Goal: Task Accomplishment & Management: Use online tool/utility

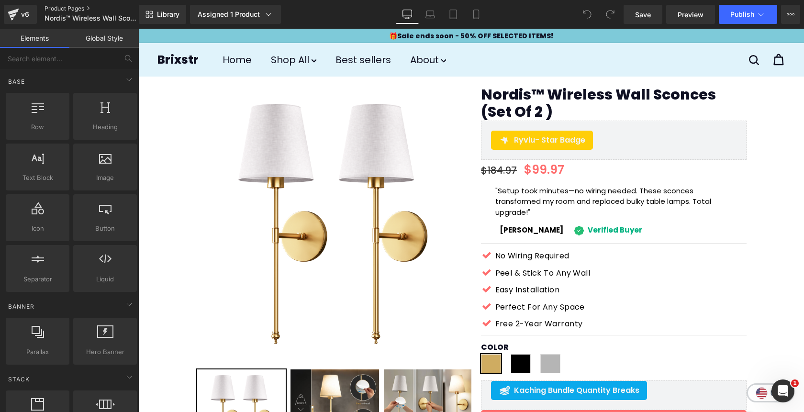
click at [67, 7] on link "Product Pages" at bounding box center [100, 9] width 110 height 8
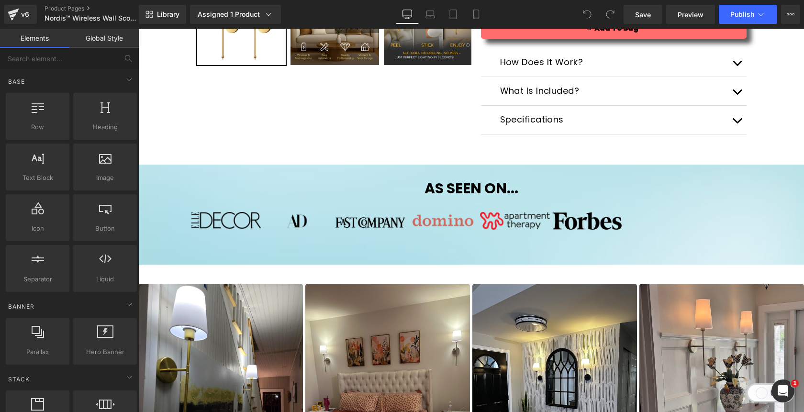
scroll to position [385, 0]
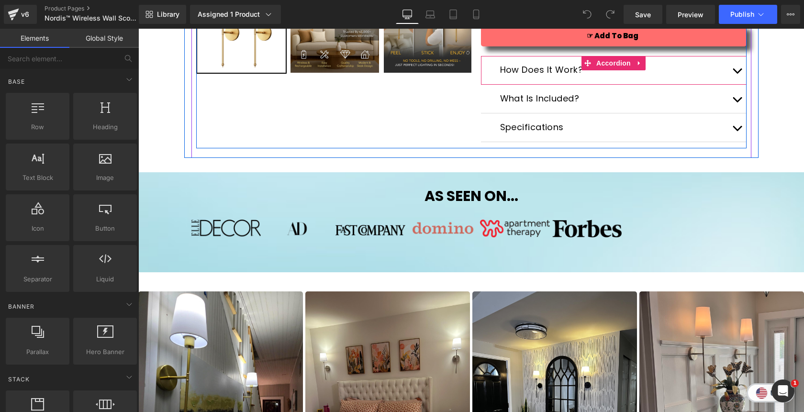
click at [737, 73] on span "button" at bounding box center [737, 73] width 0 height 0
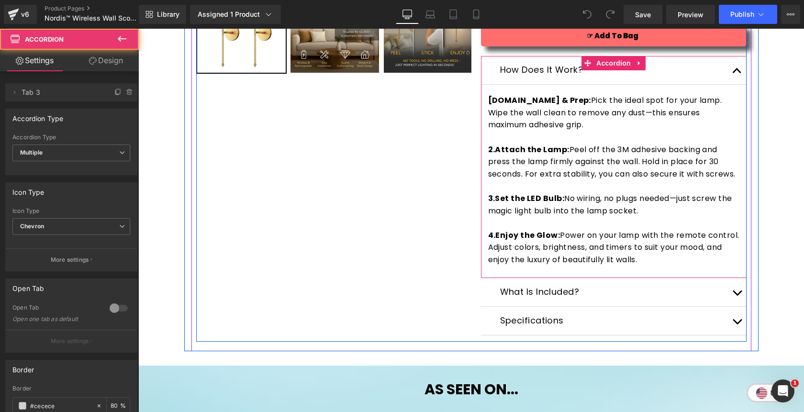
click at [737, 73] on span "button" at bounding box center [737, 73] width 0 height 0
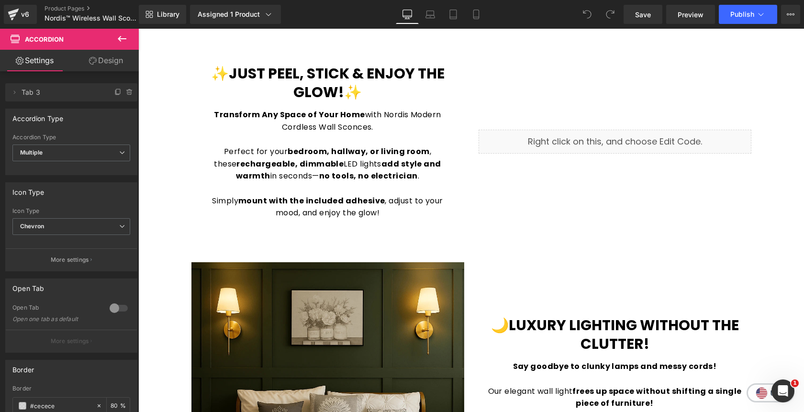
scroll to position [1117, 0]
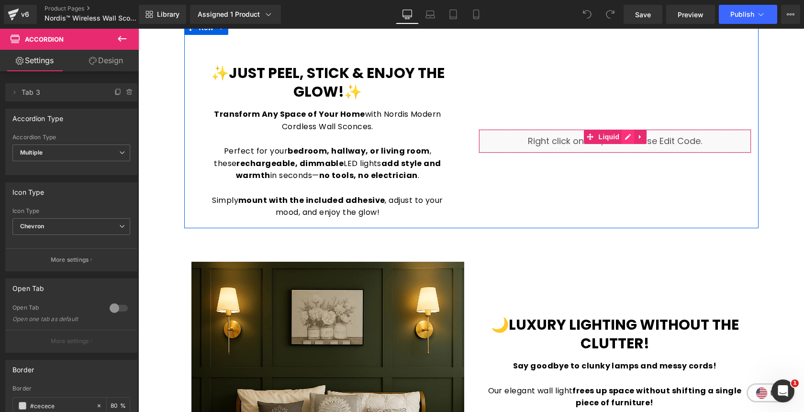
click at [627, 139] on div "Liquid" at bounding box center [615, 141] width 273 height 24
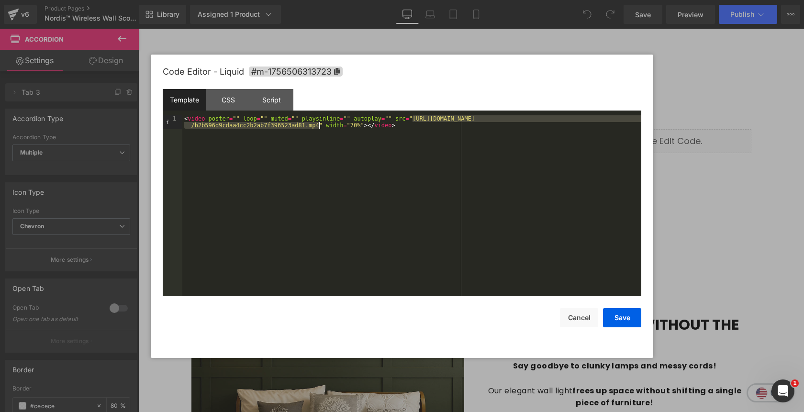
drag, startPoint x: 412, startPoint y: 120, endPoint x: 318, endPoint y: 127, distance: 94.6
click at [318, 127] on div "< video poster = "" loop = "" muted = "" playsinline = "" autoplay = "" src = "…" at bounding box center [411, 219] width 459 height 208
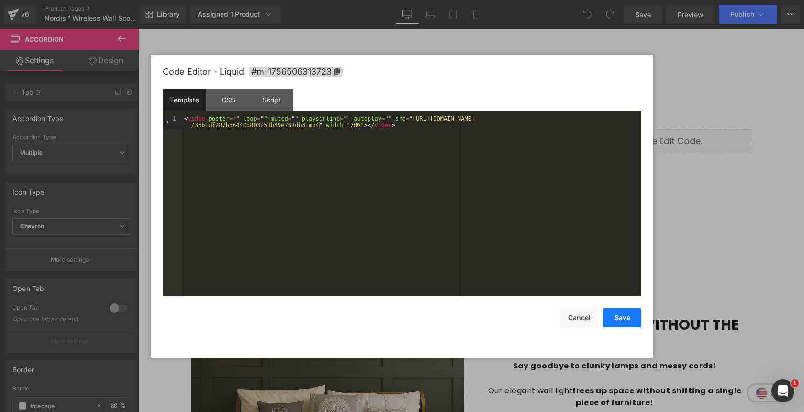
click at [621, 317] on button "Save" at bounding box center [622, 317] width 38 height 19
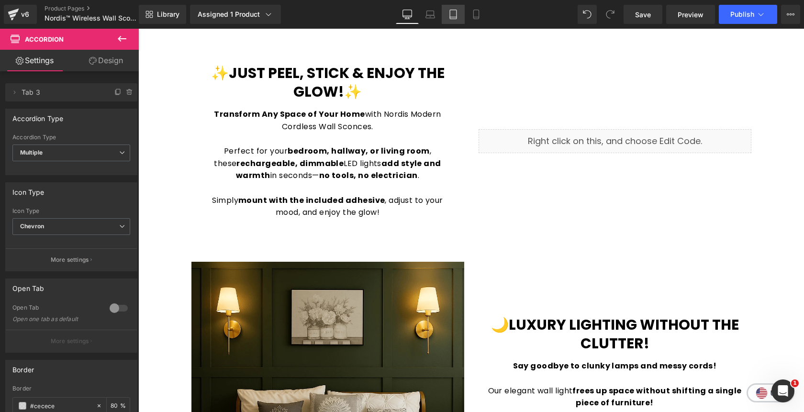
click at [452, 14] on icon at bounding box center [454, 15] width 10 height 10
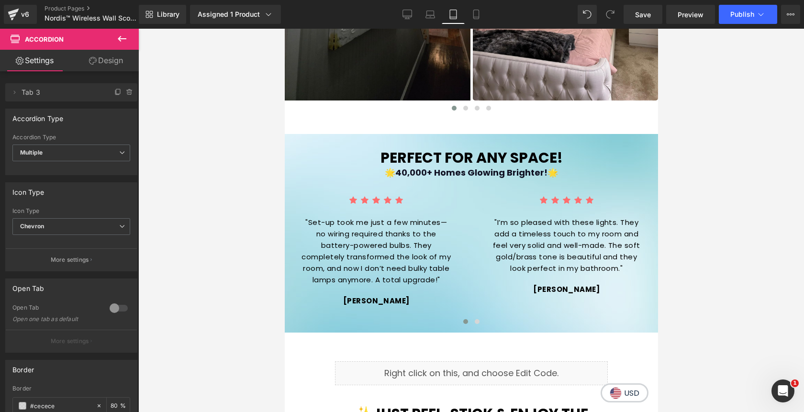
scroll to position [1043, 0]
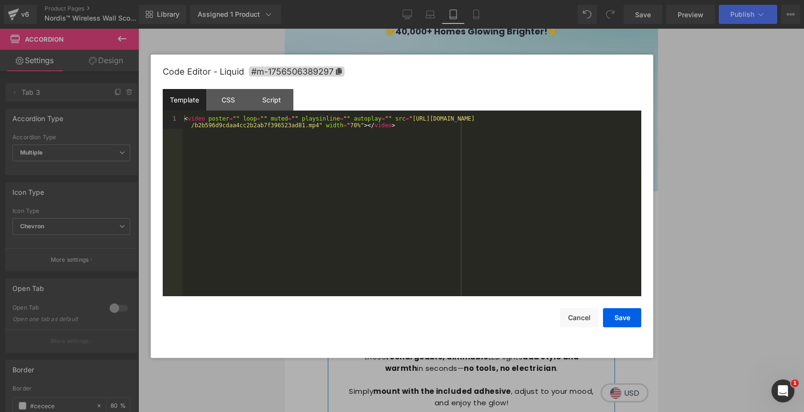
click at [484, 231] on div "Liquid" at bounding box center [471, 232] width 273 height 24
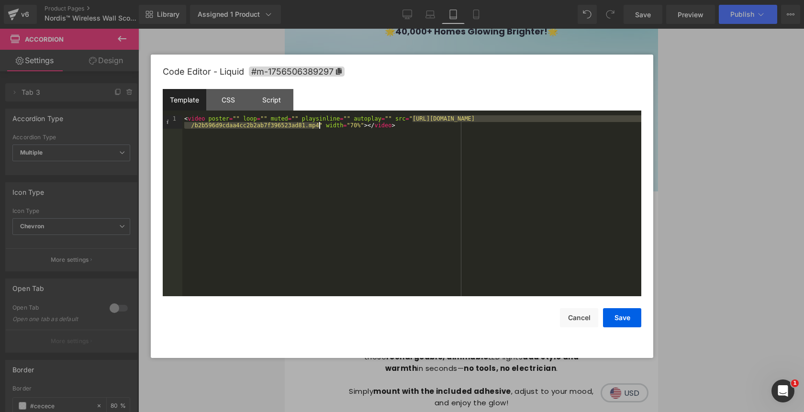
drag, startPoint x: 413, startPoint y: 122, endPoint x: 320, endPoint y: 128, distance: 93.1
click at [320, 128] on div "< video poster = "" loop = "" muted = "" playsinline = "" autoplay = "" src = "…" at bounding box center [411, 219] width 459 height 208
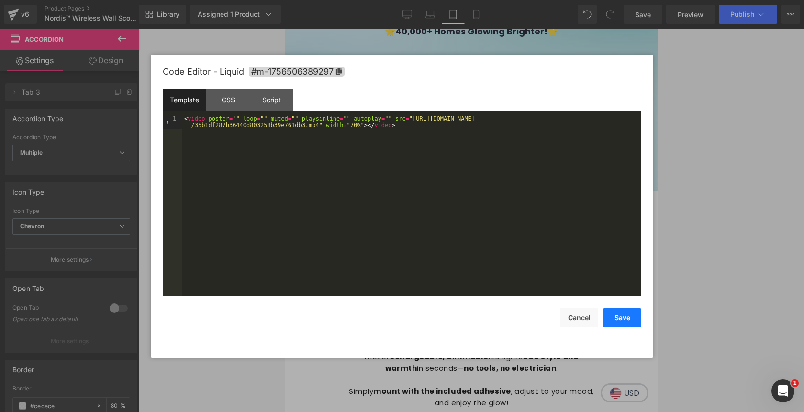
click at [617, 312] on button "Save" at bounding box center [622, 317] width 38 height 19
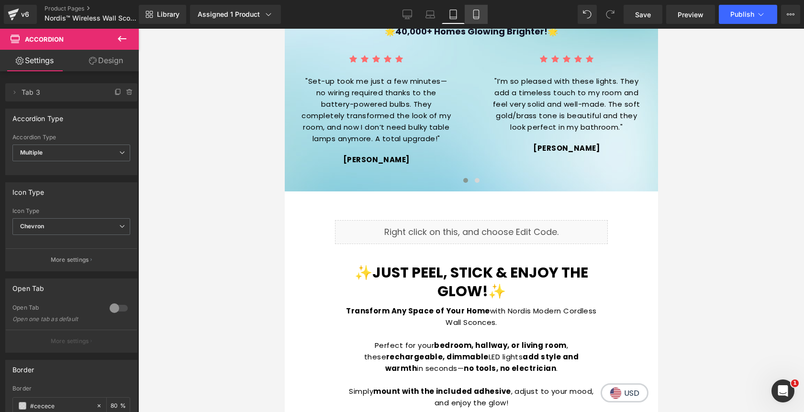
click at [474, 15] on icon at bounding box center [477, 15] width 10 height 10
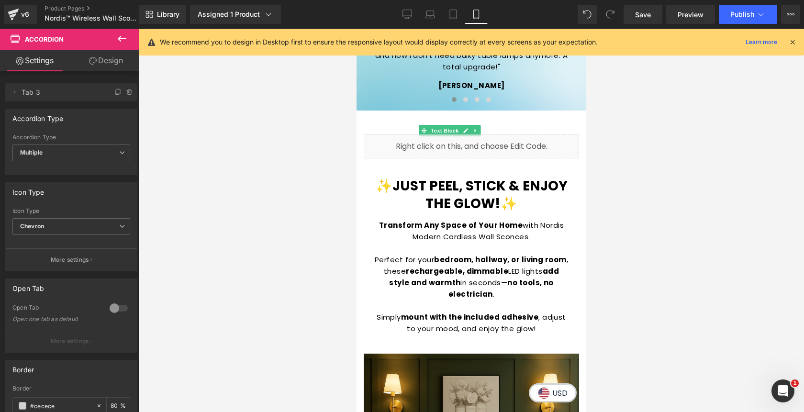
scroll to position [1205, 0]
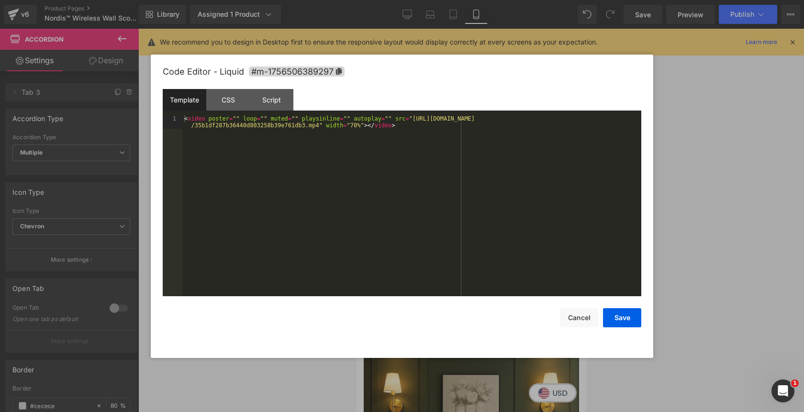
click at [482, 142] on div "Liquid" at bounding box center [470, 146] width 215 height 24
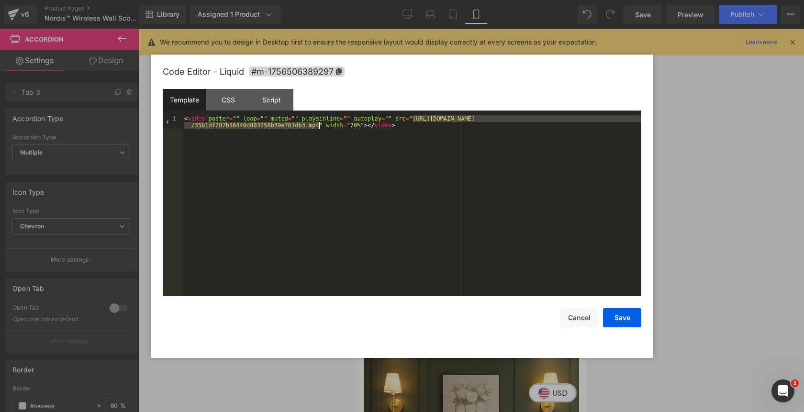
drag, startPoint x: 413, startPoint y: 121, endPoint x: 318, endPoint y: 127, distance: 94.6
click at [318, 127] on div "< video poster = "" loop = "" muted = "" playsinline = "" autoplay = "" src = "…" at bounding box center [411, 219] width 459 height 208
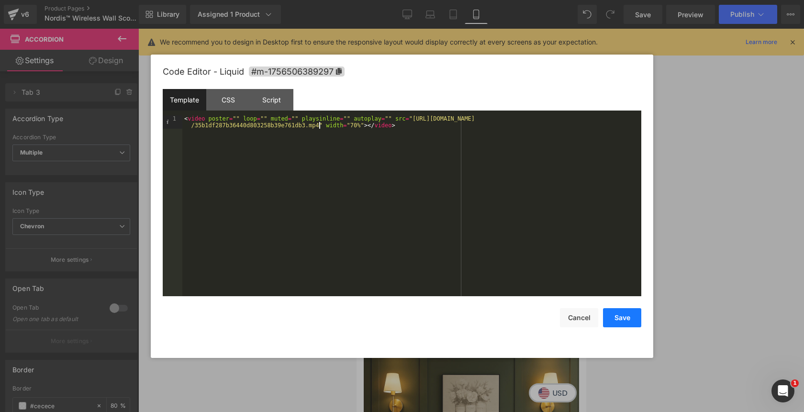
click at [618, 314] on button "Save" at bounding box center [622, 317] width 38 height 19
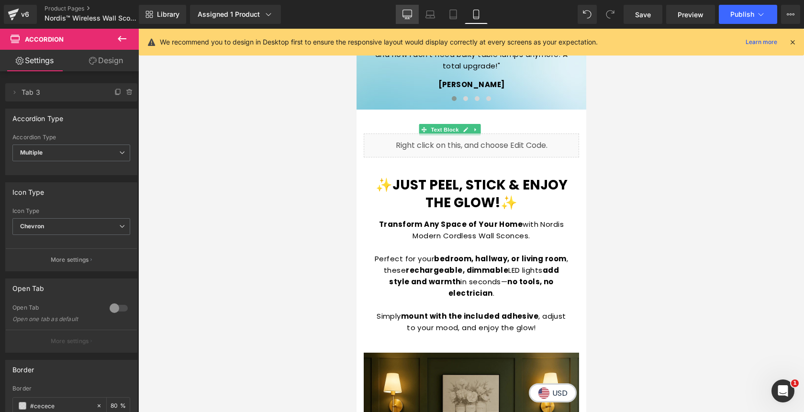
click at [407, 15] on icon at bounding box center [408, 15] width 10 height 10
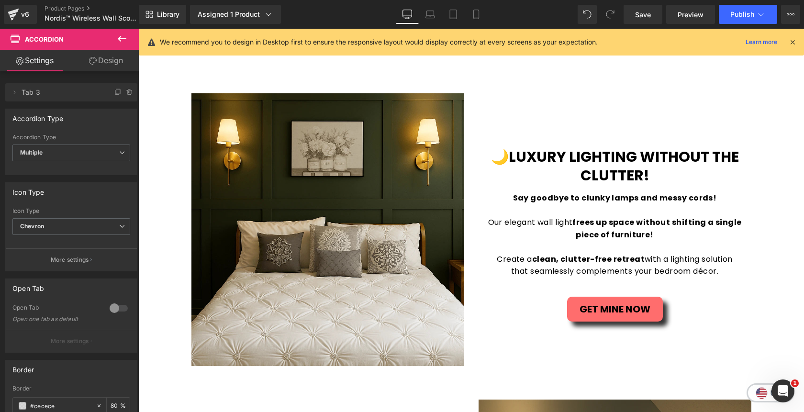
scroll to position [283, 0]
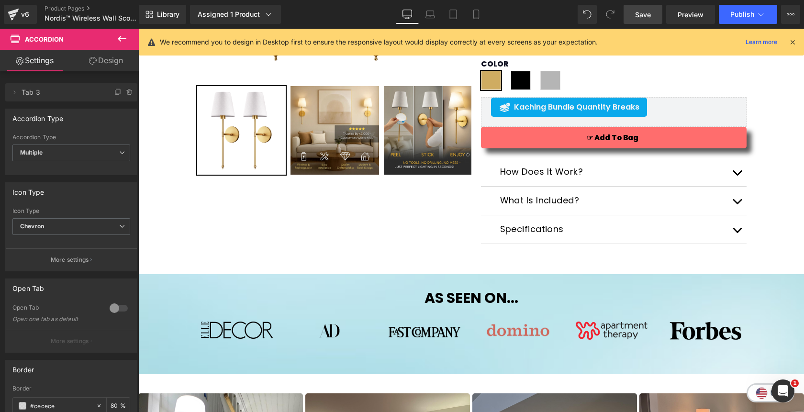
click at [647, 16] on span "Save" at bounding box center [643, 15] width 16 height 10
click at [737, 17] on span "Publish" at bounding box center [743, 15] width 24 height 8
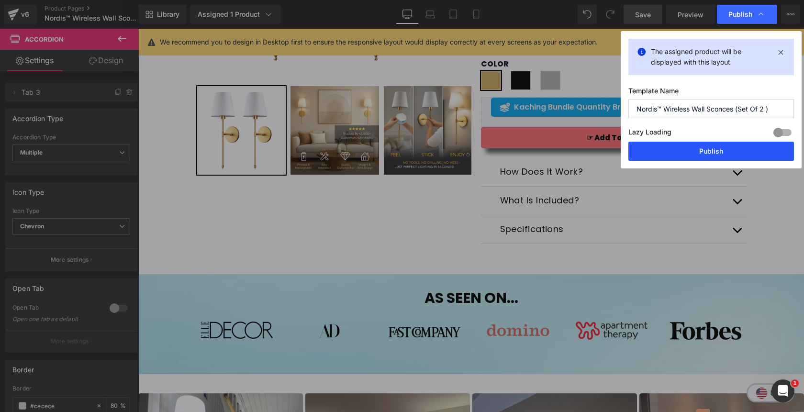
click at [700, 145] on button "Publish" at bounding box center [712, 151] width 166 height 19
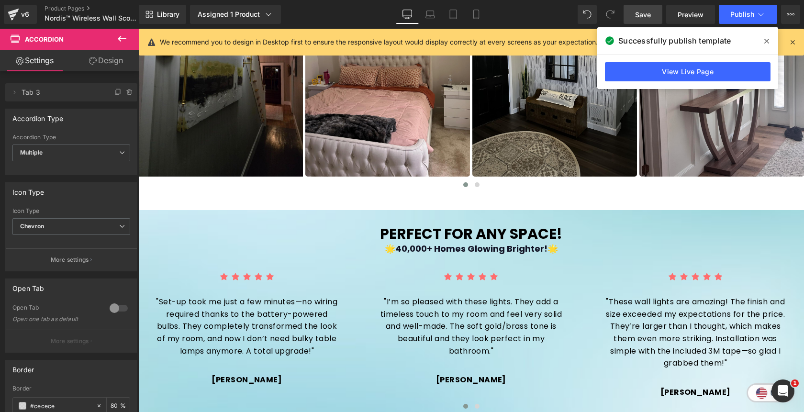
scroll to position [823, 0]
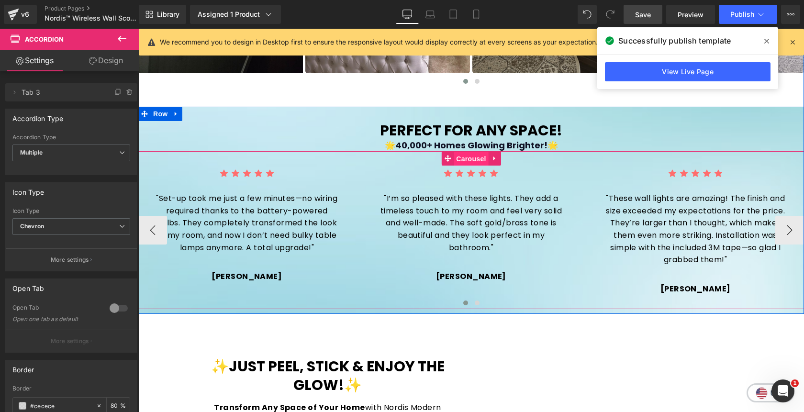
click at [464, 159] on span "Carousel" at bounding box center [471, 159] width 34 height 14
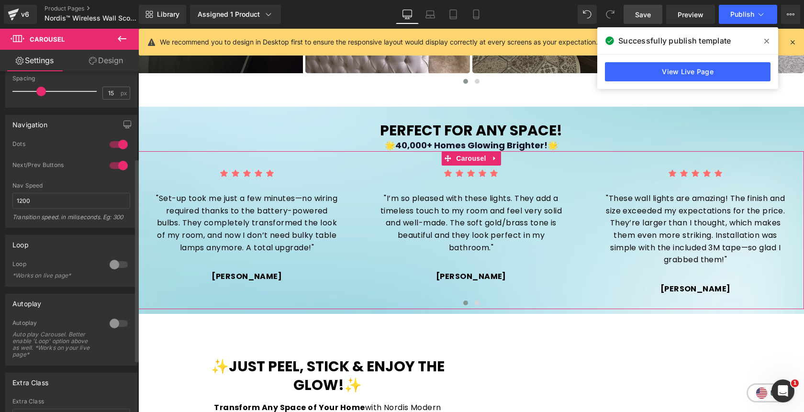
scroll to position [143, 0]
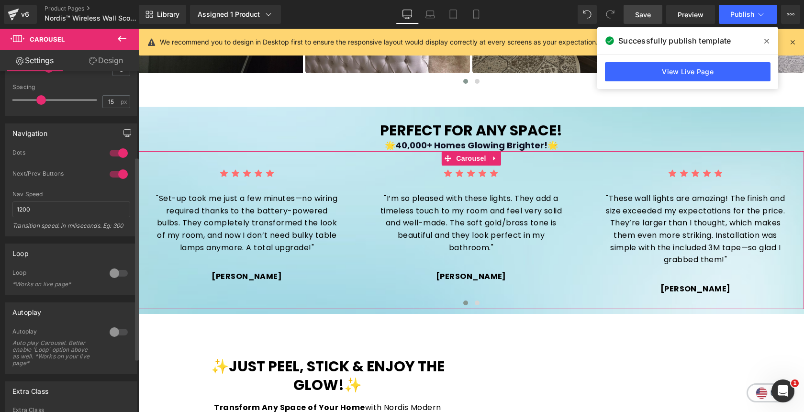
click at [125, 137] on icon "button" at bounding box center [127, 137] width 4 height 0
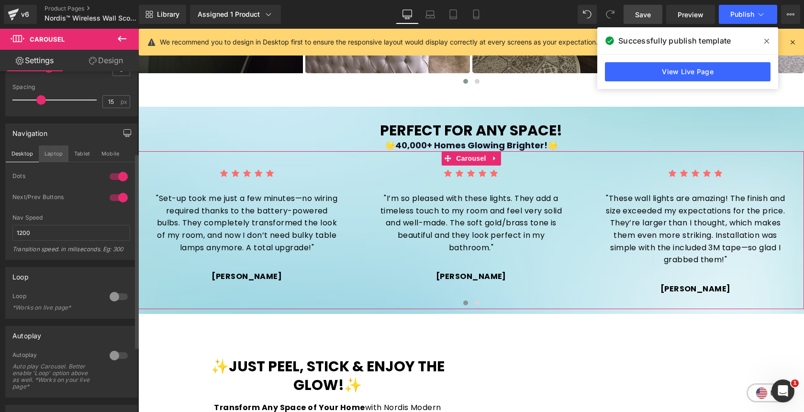
click at [54, 154] on button "Laptop" at bounding box center [54, 154] width 30 height 16
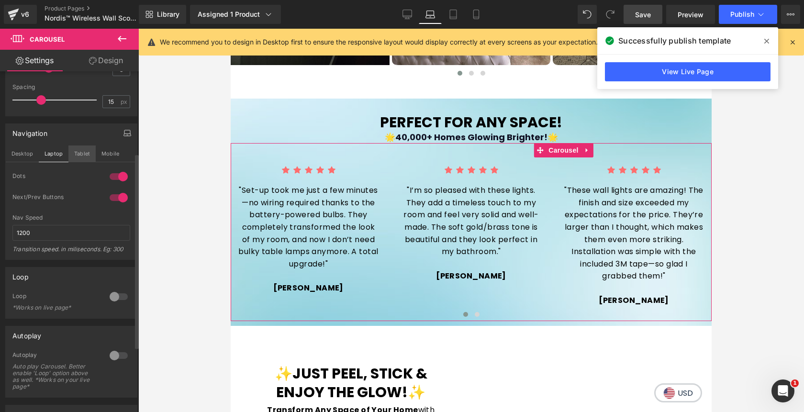
click at [80, 156] on button "Tablet" at bounding box center [81, 154] width 27 height 16
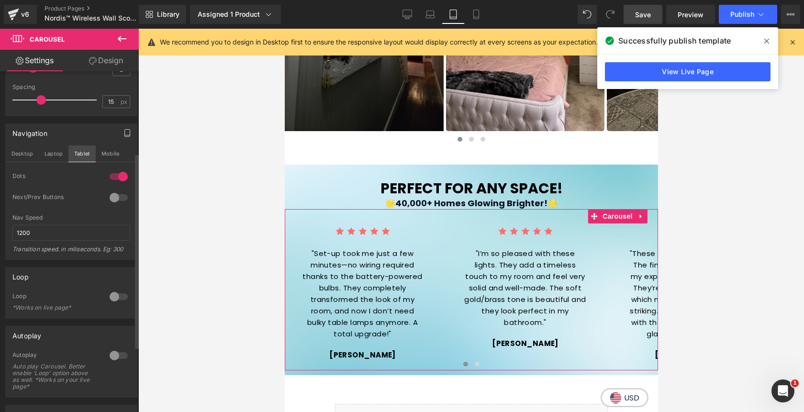
scroll to position [901, 0]
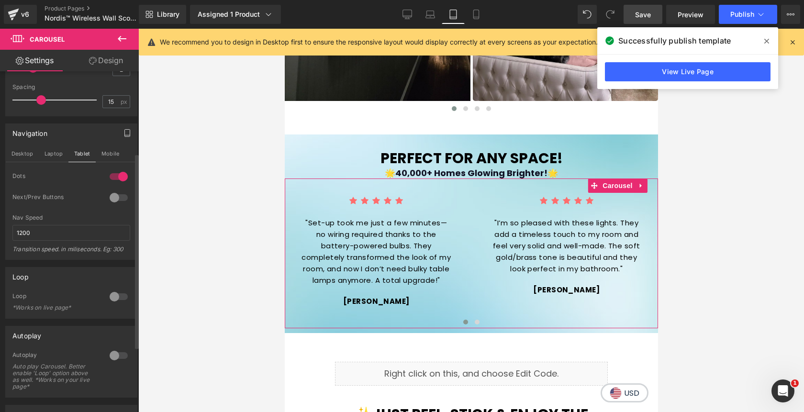
click at [111, 198] on div at bounding box center [118, 197] width 23 height 15
click at [106, 154] on button "Mobile" at bounding box center [110, 154] width 29 height 16
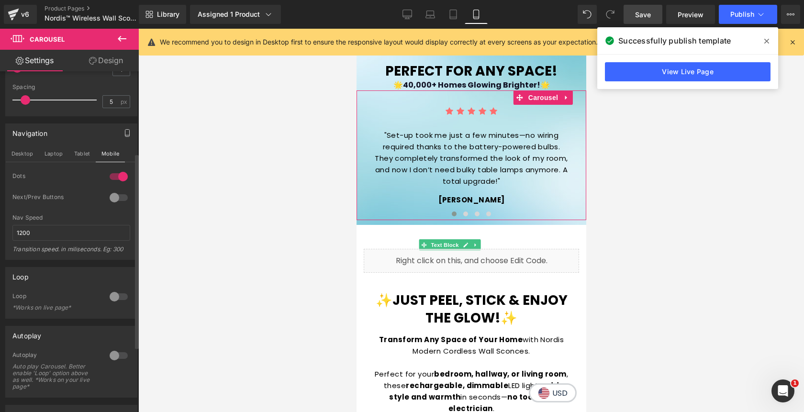
scroll to position [1096, 0]
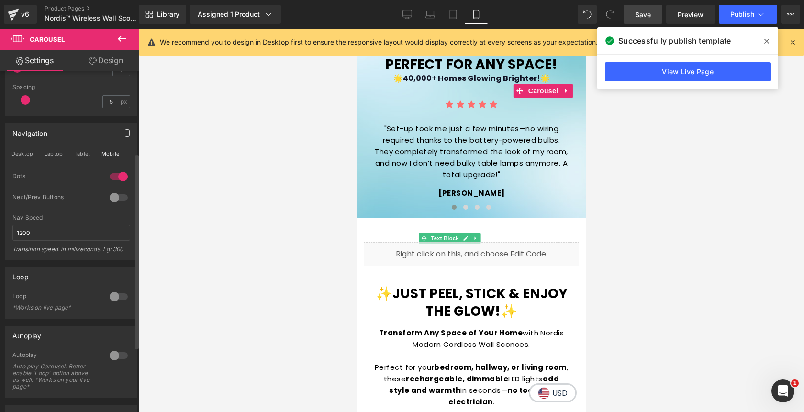
click at [111, 200] on div at bounding box center [118, 197] width 23 height 15
click at [642, 18] on span "Save" at bounding box center [643, 15] width 16 height 10
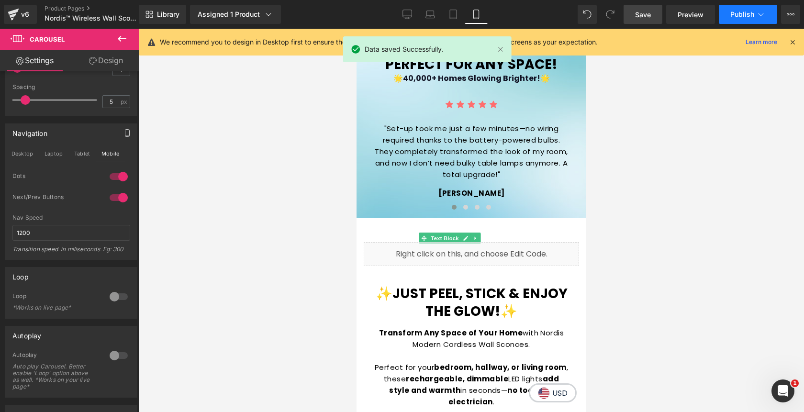
click at [749, 18] on span "Publish" at bounding box center [743, 15] width 24 height 8
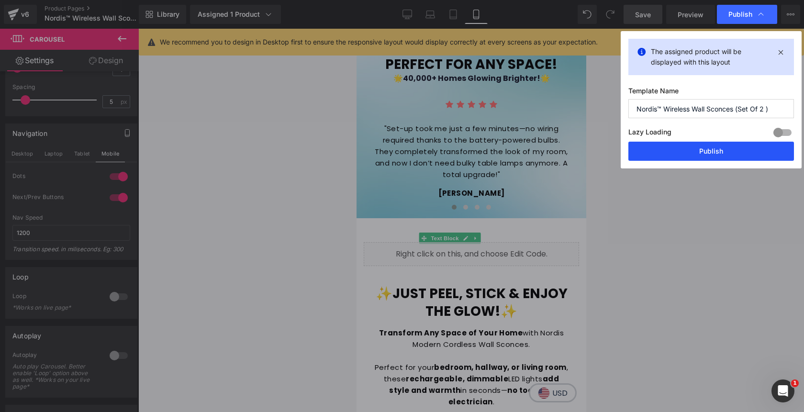
click at [697, 145] on button "Publish" at bounding box center [712, 151] width 166 height 19
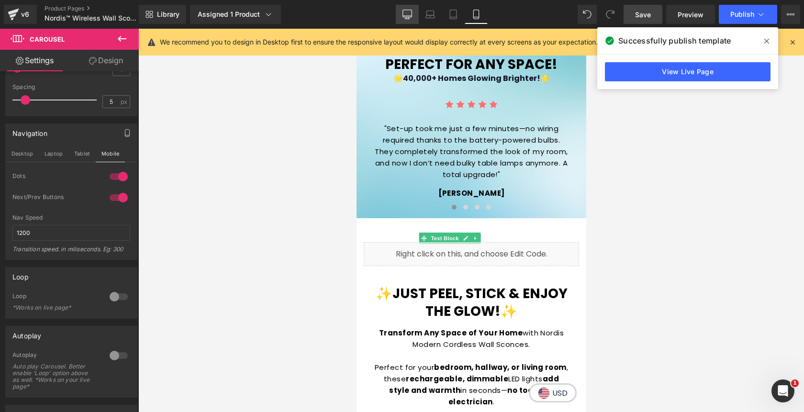
click at [405, 13] on icon at bounding box center [408, 15] width 10 height 10
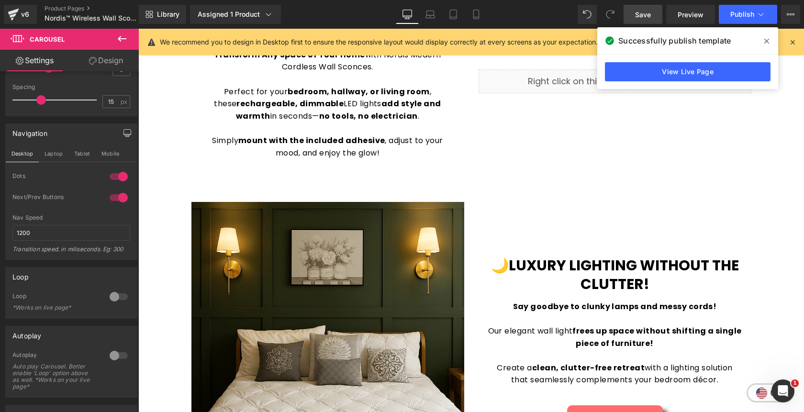
scroll to position [824, 0]
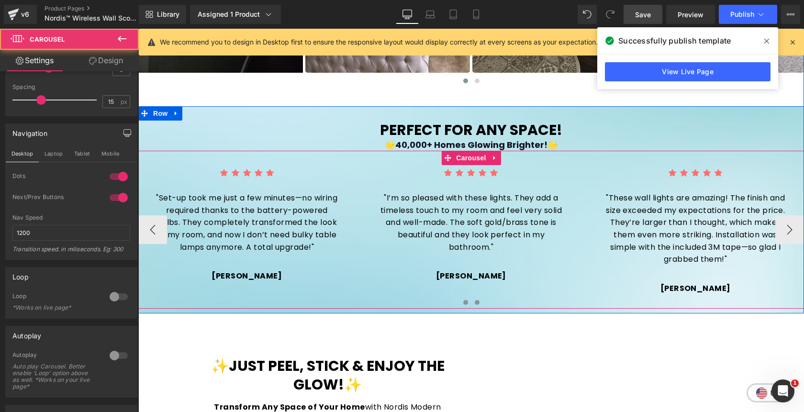
click at [479, 302] on button at bounding box center [477, 303] width 11 height 10
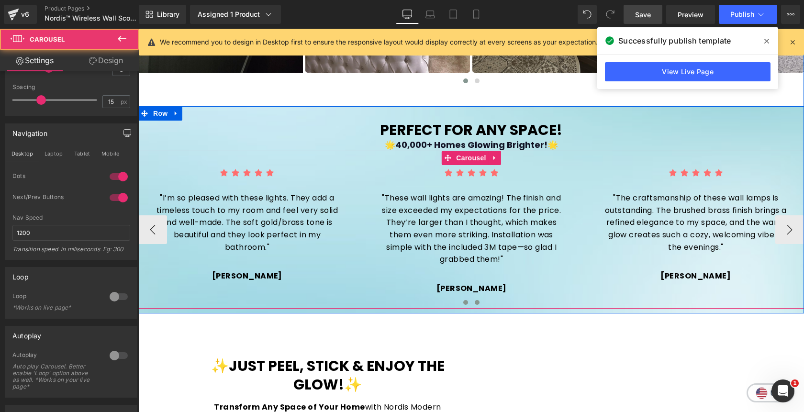
click at [464, 303] on span at bounding box center [465, 302] width 5 height 5
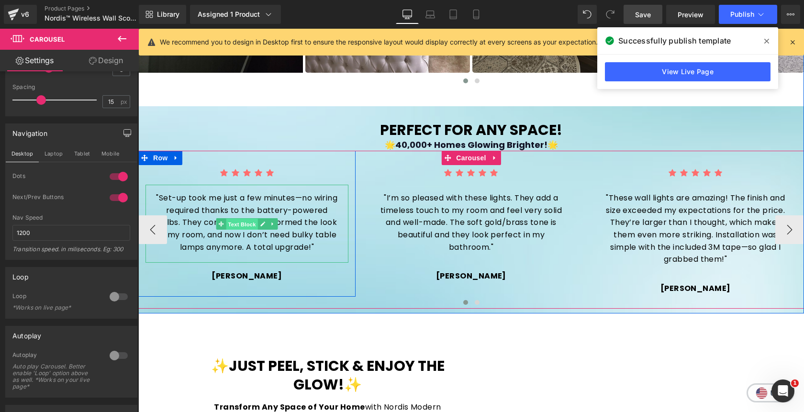
click at [248, 221] on span "Text Block" at bounding box center [242, 224] width 32 height 11
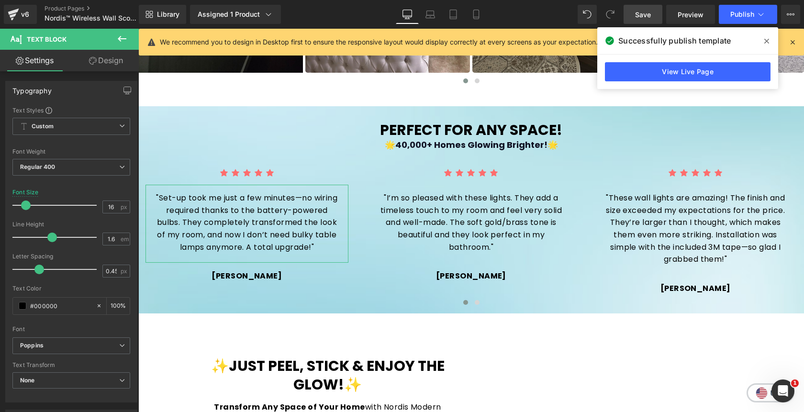
click at [104, 65] on link "Design" at bounding box center [105, 61] width 69 height 22
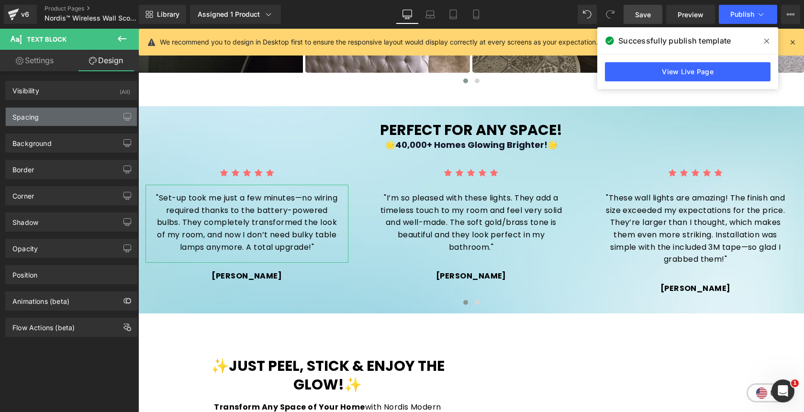
click at [69, 121] on div "Spacing" at bounding box center [71, 117] width 131 height 18
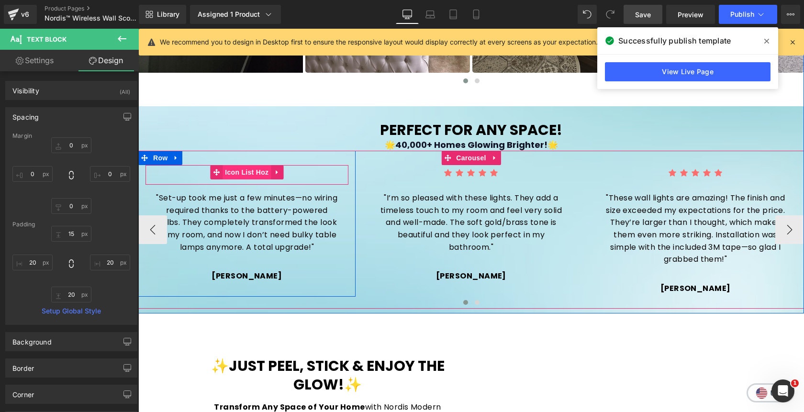
click at [243, 172] on span "Icon List Hoz" at bounding box center [247, 172] width 48 height 14
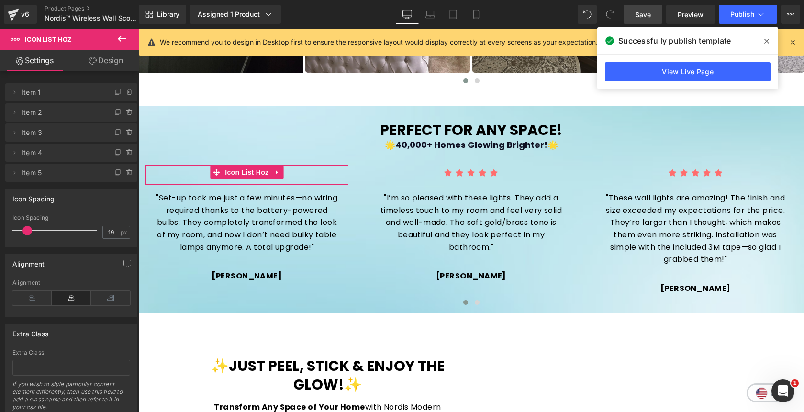
click at [104, 64] on link "Design" at bounding box center [105, 61] width 69 height 22
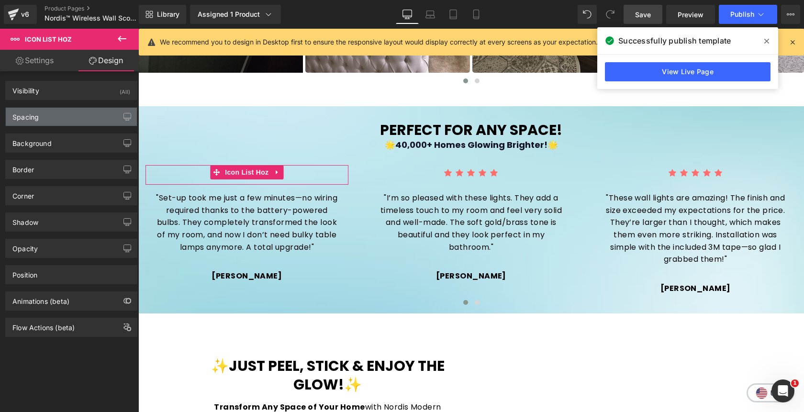
click at [67, 120] on div "Spacing" at bounding box center [71, 117] width 131 height 18
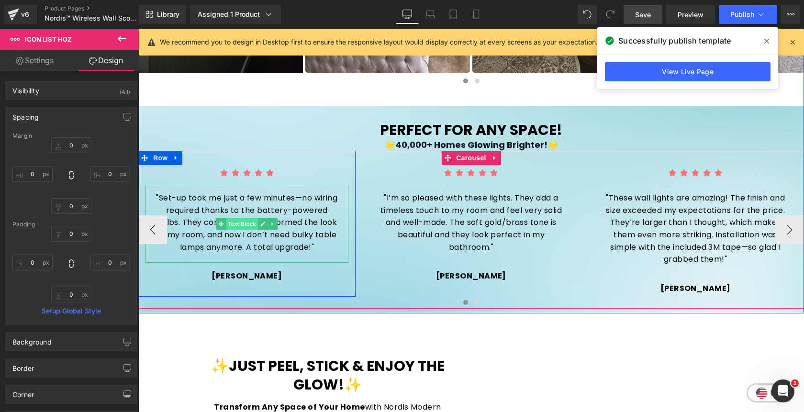
click at [240, 225] on span "Text Block" at bounding box center [242, 223] width 32 height 11
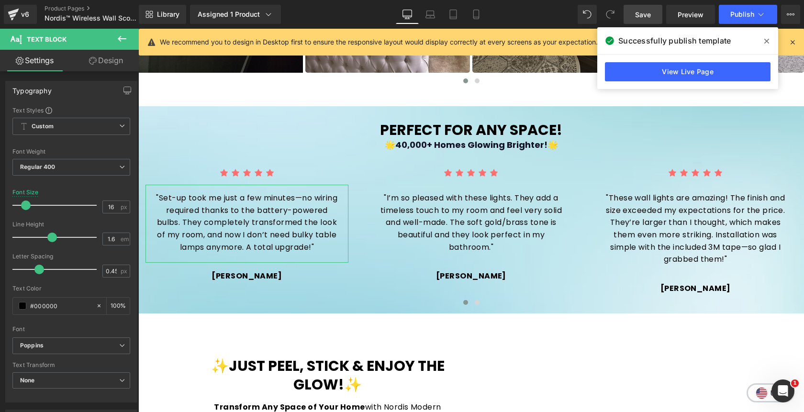
click at [117, 62] on link "Design" at bounding box center [105, 61] width 69 height 22
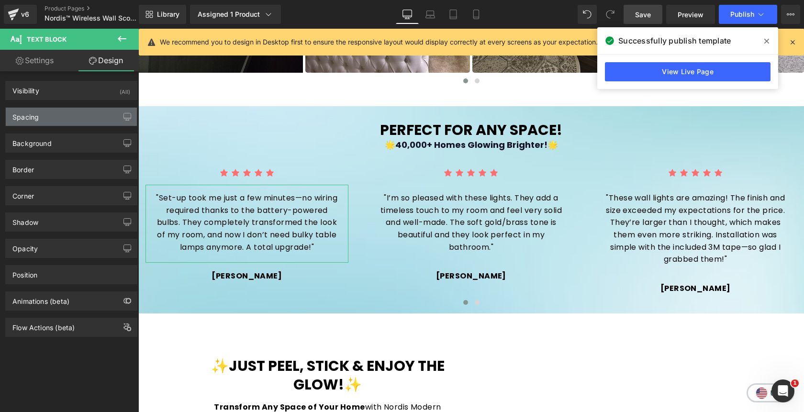
click at [64, 117] on div "Spacing" at bounding box center [71, 117] width 131 height 18
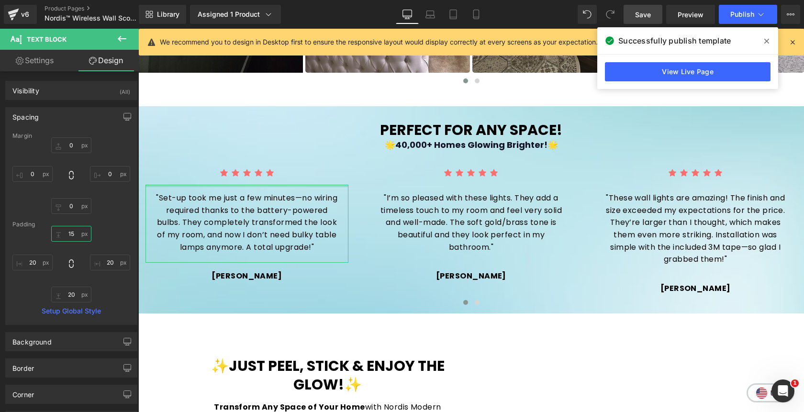
click at [73, 234] on input "15" at bounding box center [71, 234] width 40 height 16
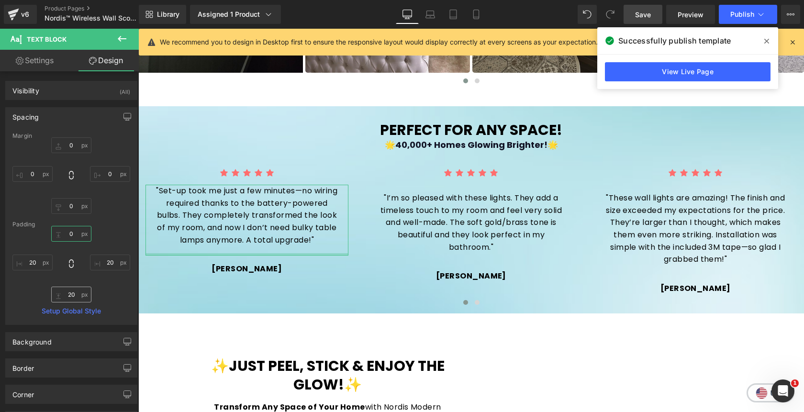
type input "0"
click at [79, 291] on input "20" at bounding box center [71, 295] width 40 height 16
click at [124, 116] on icon "button" at bounding box center [128, 117] width 8 height 8
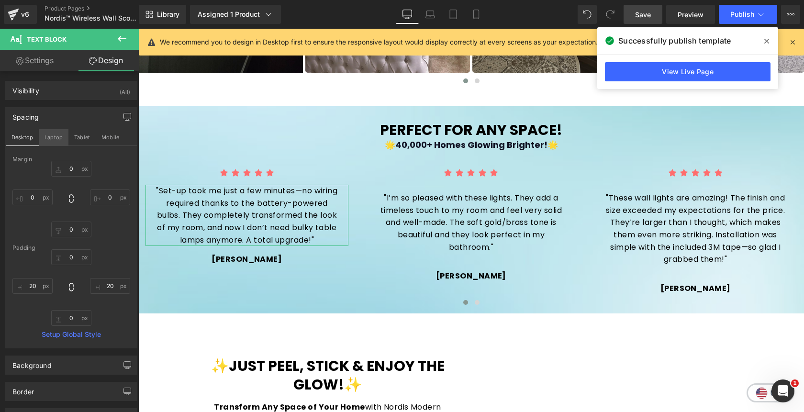
click at [56, 138] on button "Laptop" at bounding box center [54, 137] width 30 height 16
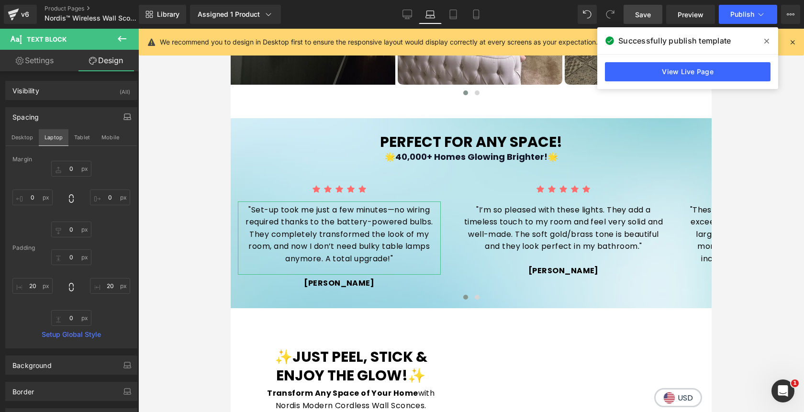
scroll to position [821, 0]
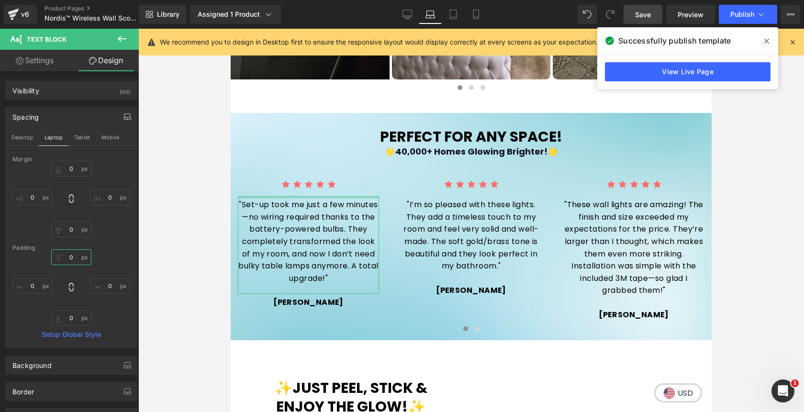
click at [73, 256] on input "0" at bounding box center [71, 257] width 40 height 16
type input "5"
click at [73, 322] on input "text" at bounding box center [71, 318] width 40 height 16
type input "20"
click at [81, 136] on button "Tablet" at bounding box center [81, 137] width 27 height 16
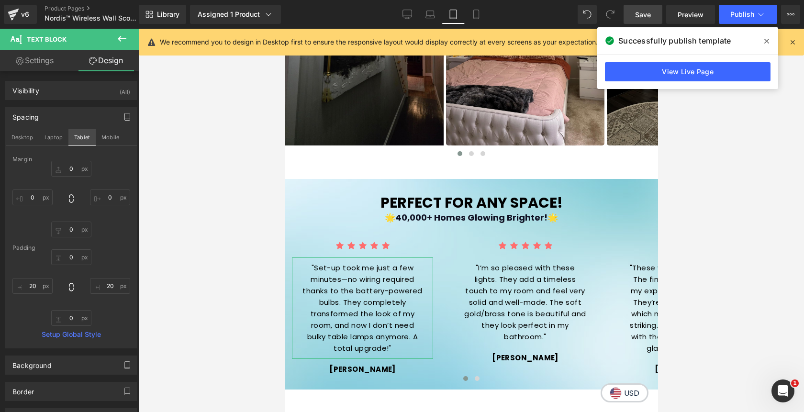
scroll to position [901, 0]
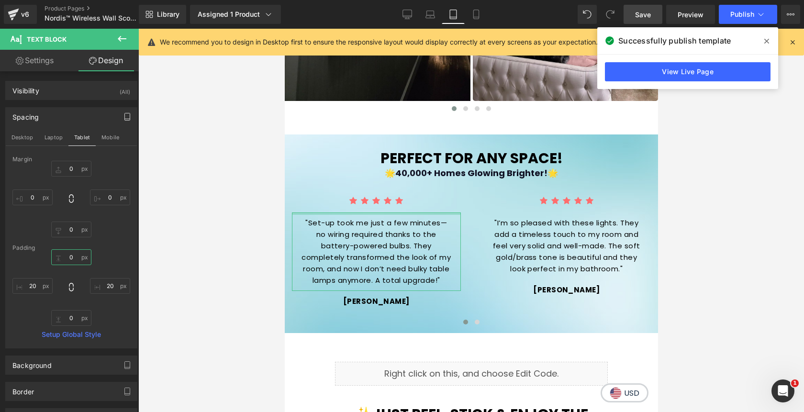
click at [70, 259] on input "text" at bounding box center [71, 257] width 40 height 16
type input "0"
click at [71, 317] on input "text" at bounding box center [71, 318] width 40 height 16
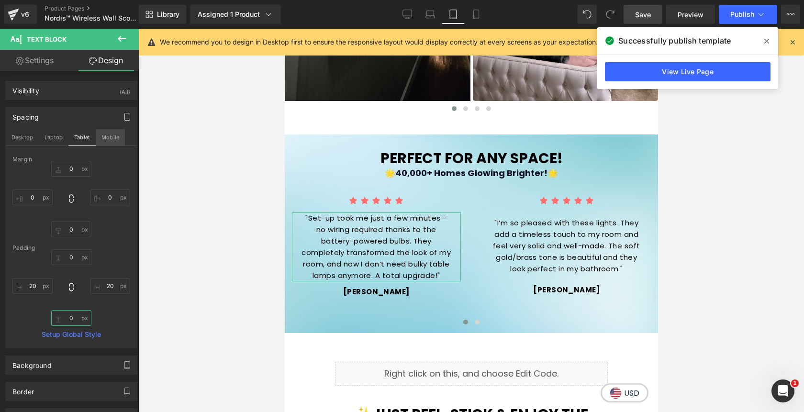
type input "0"
click at [110, 137] on button "Mobile" at bounding box center [110, 137] width 29 height 16
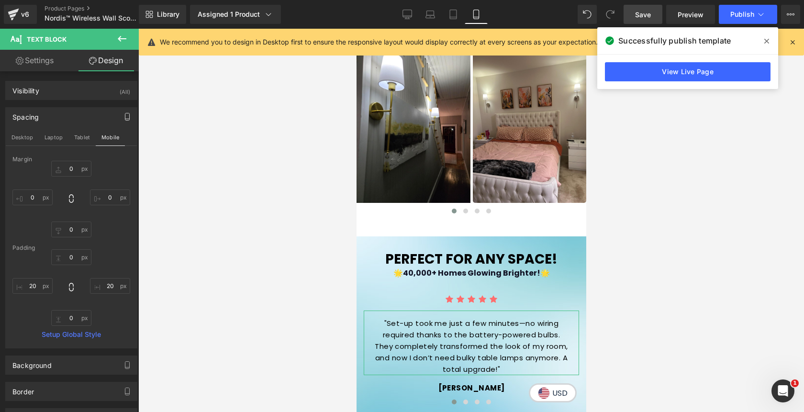
scroll to position [1096, 0]
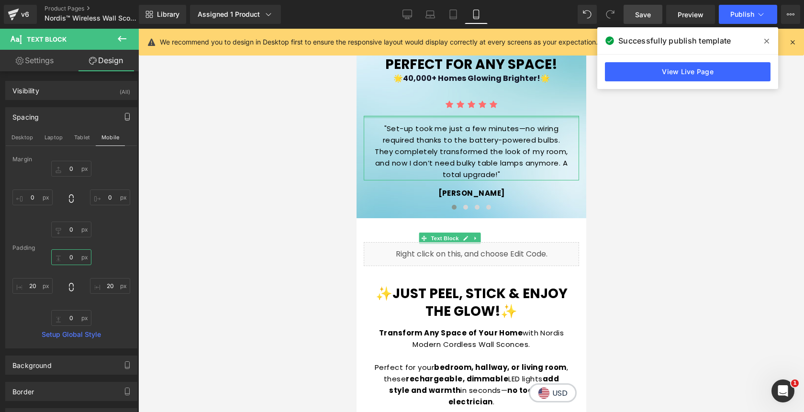
click at [71, 258] on input "0" at bounding box center [71, 257] width 40 height 16
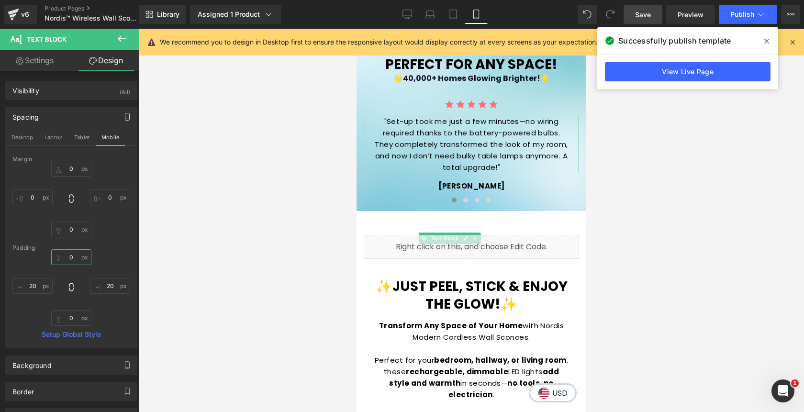
type input "0"
click at [117, 189] on div "0 0 0 0" at bounding box center [71, 199] width 118 height 77
click at [27, 139] on button "Desktop" at bounding box center [22, 137] width 33 height 16
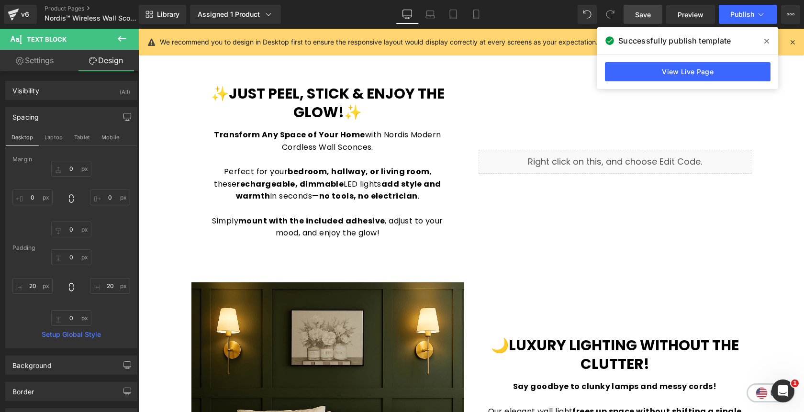
scroll to position [824, 0]
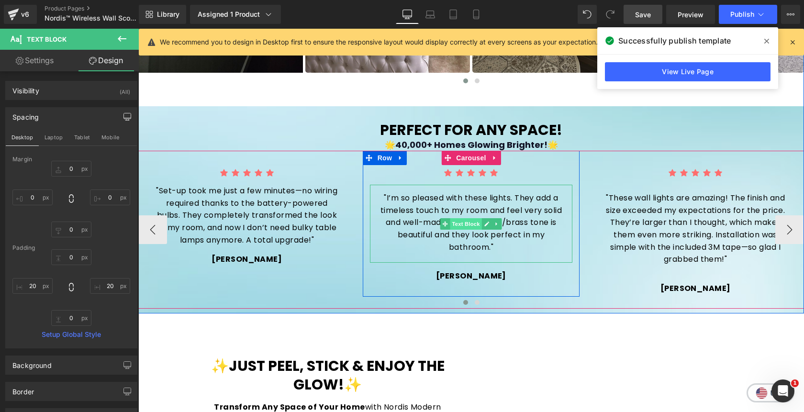
click at [475, 222] on span "Text Block" at bounding box center [467, 223] width 32 height 11
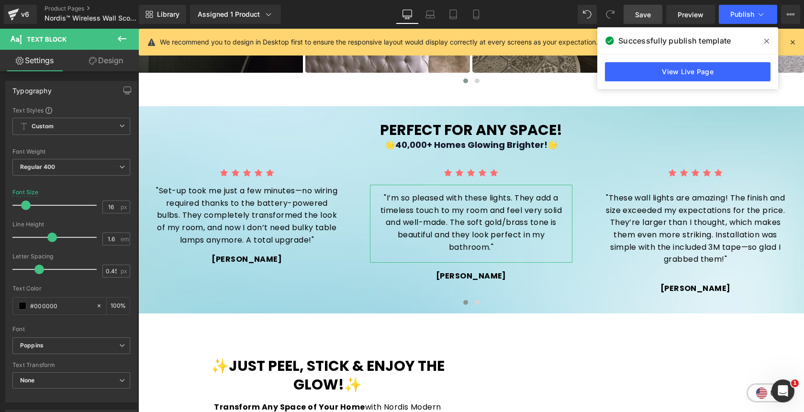
click at [101, 65] on link "Design" at bounding box center [105, 61] width 69 height 22
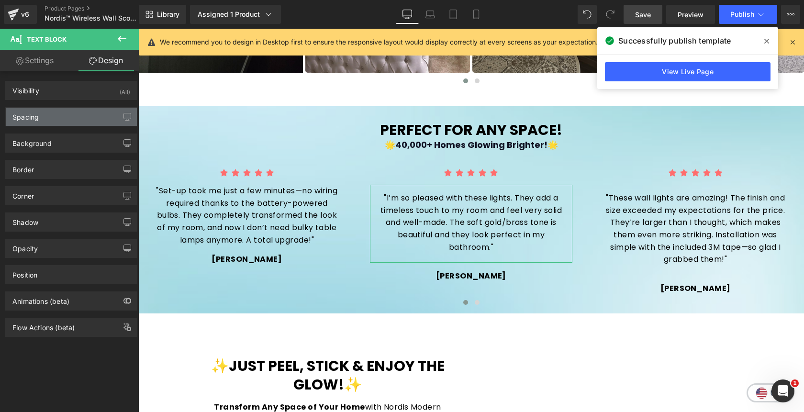
click at [48, 117] on div "Spacing" at bounding box center [71, 117] width 131 height 18
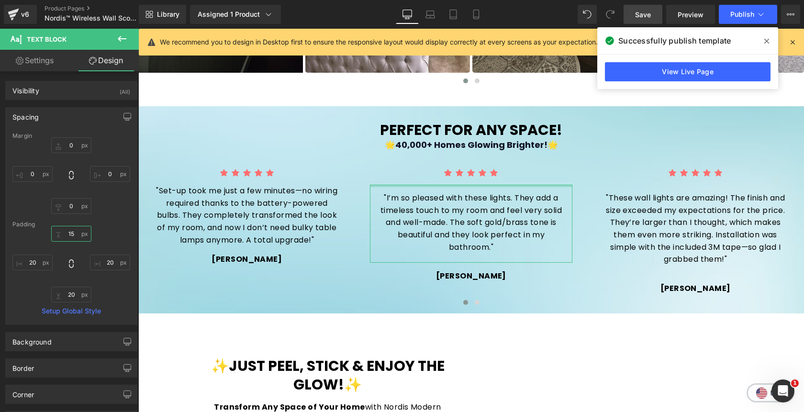
click at [67, 237] on input "text" at bounding box center [71, 234] width 40 height 16
type input "15"
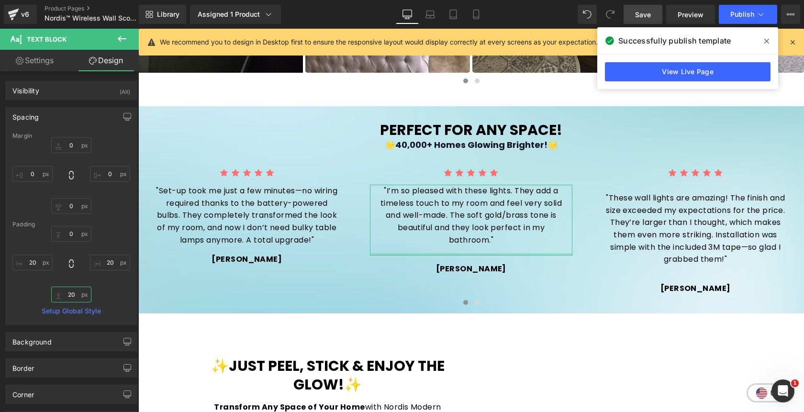
click at [73, 296] on input "text" at bounding box center [71, 295] width 40 height 16
type input "20"
click at [124, 117] on icon "button" at bounding box center [128, 117] width 8 height 8
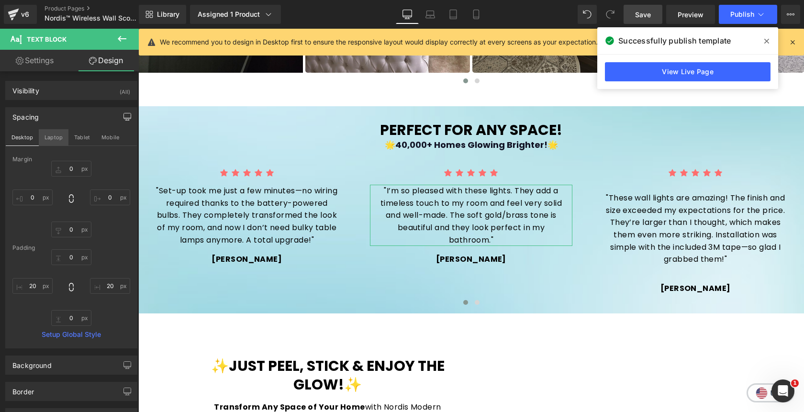
click at [49, 137] on button "Laptop" at bounding box center [54, 137] width 30 height 16
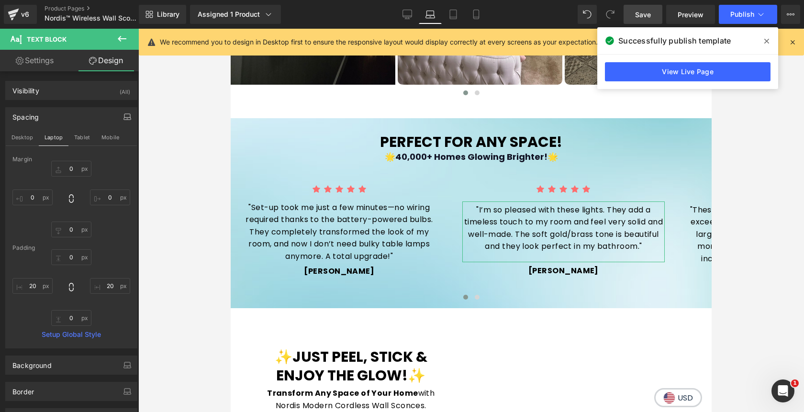
scroll to position [821, 0]
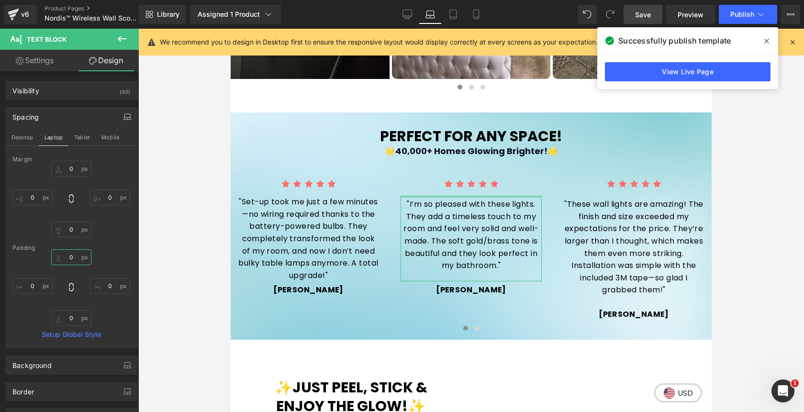
click at [66, 257] on input "text" at bounding box center [71, 257] width 40 height 16
type input "5"
click at [71, 320] on input "text" at bounding box center [71, 318] width 40 height 16
type input "20"
click at [80, 137] on button "Tablet" at bounding box center [81, 137] width 27 height 16
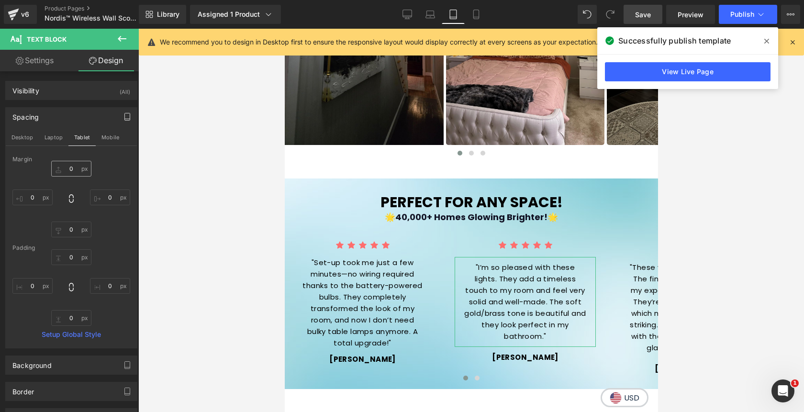
scroll to position [902, 0]
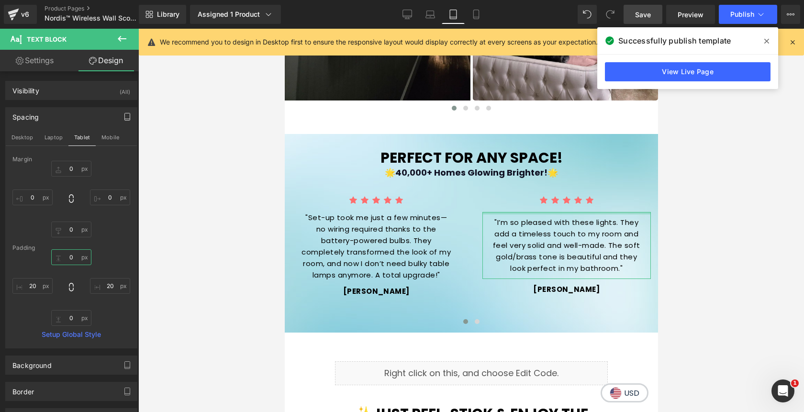
click at [72, 257] on input "text" at bounding box center [71, 257] width 40 height 16
type input "10"
click at [70, 316] on input "text" at bounding box center [71, 318] width 40 height 16
type input "10"
click at [103, 137] on button "Mobile" at bounding box center [110, 137] width 29 height 16
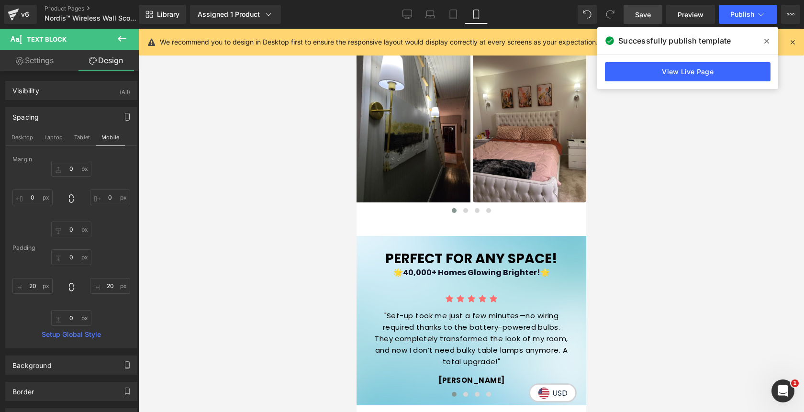
scroll to position [1097, 0]
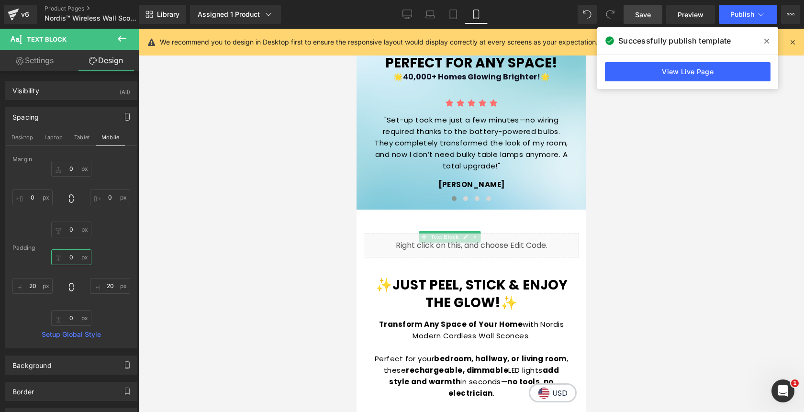
click at [71, 257] on input "text" at bounding box center [71, 257] width 40 height 16
type input "15"
click at [22, 135] on button "Desktop" at bounding box center [22, 137] width 33 height 16
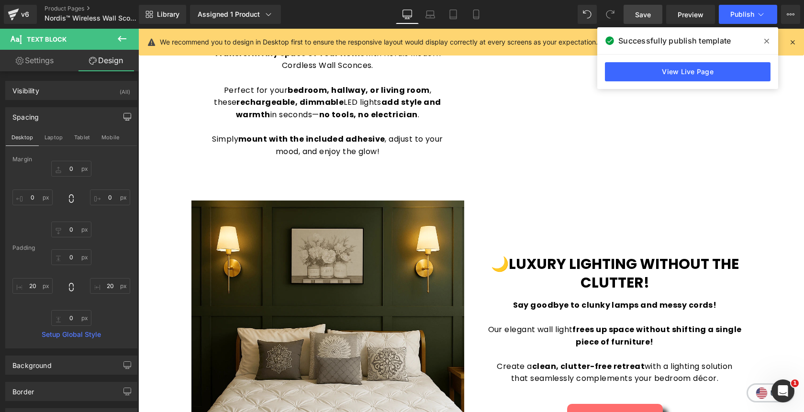
scroll to position [824, 0]
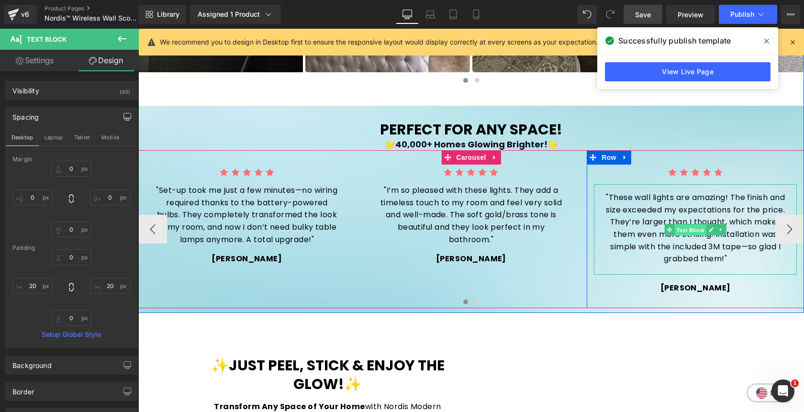
click at [694, 230] on span "Text Block" at bounding box center [691, 229] width 32 height 11
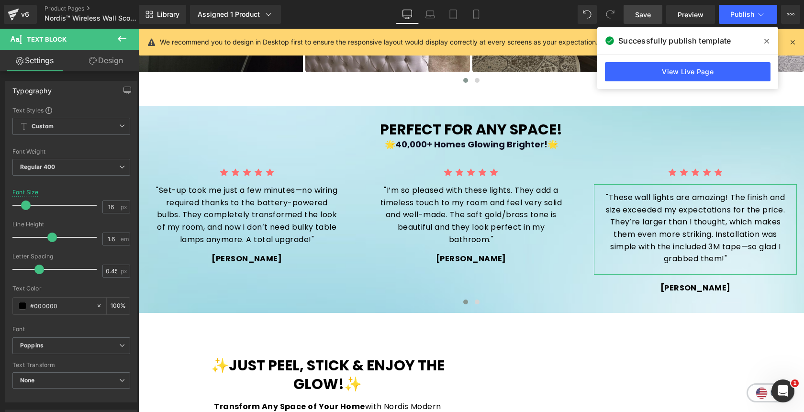
click at [102, 63] on link "Design" at bounding box center [105, 61] width 69 height 22
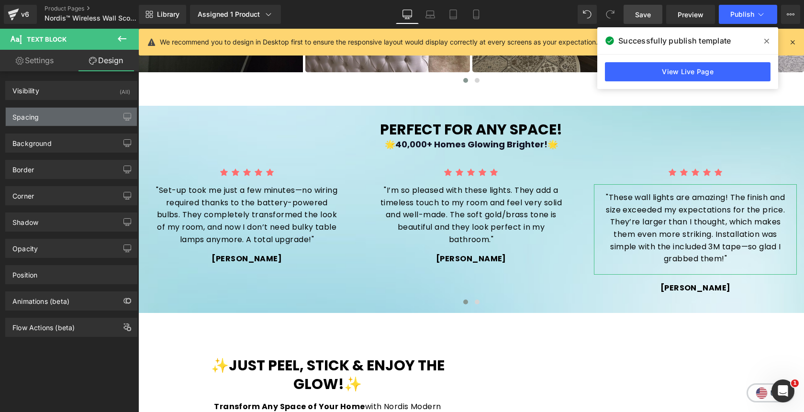
click at [43, 121] on div "Spacing" at bounding box center [71, 117] width 131 height 18
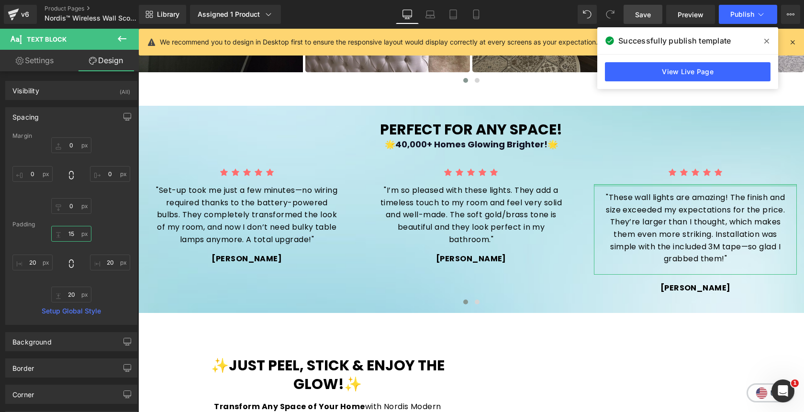
click at [70, 233] on input "15" at bounding box center [71, 234] width 40 height 16
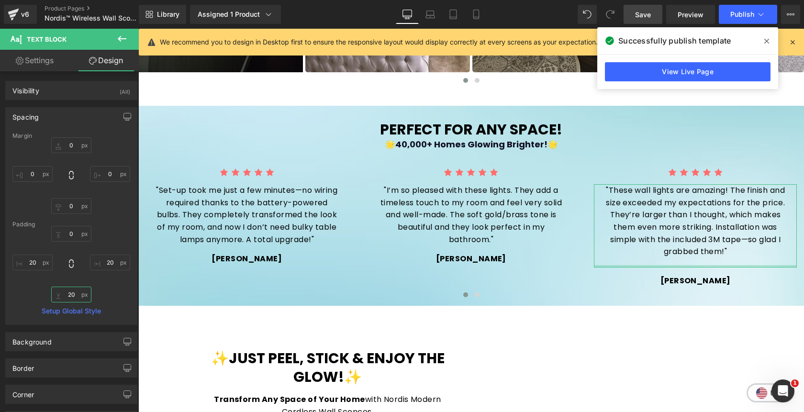
click at [71, 295] on input "20" at bounding box center [71, 295] width 40 height 16
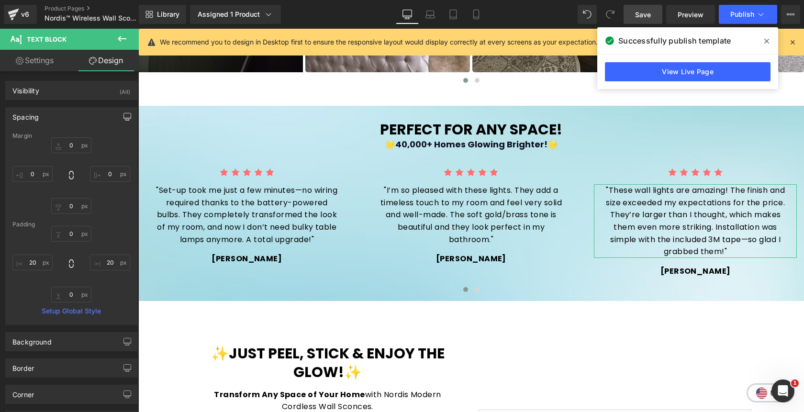
click at [124, 116] on icon "button" at bounding box center [128, 117] width 8 height 8
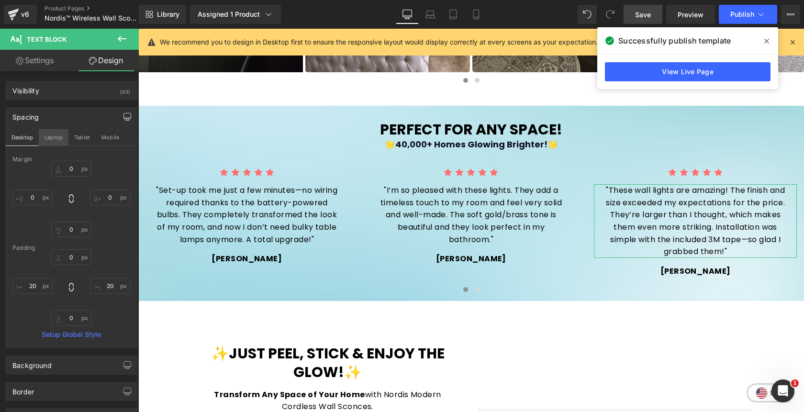
click at [50, 139] on button "Laptop" at bounding box center [54, 137] width 30 height 16
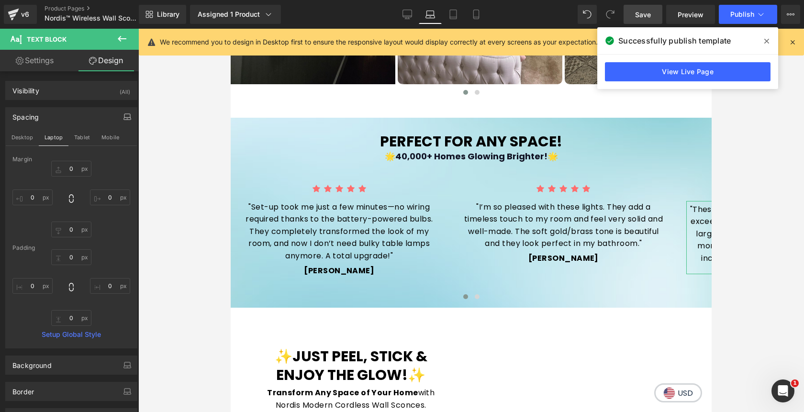
scroll to position [821, 0]
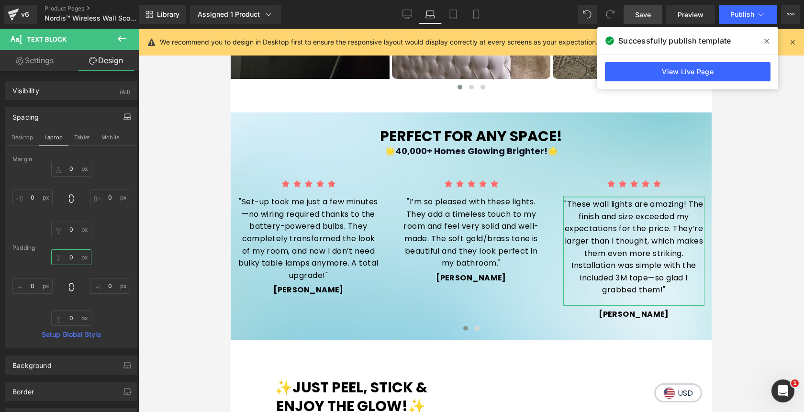
click at [67, 263] on input "text" at bounding box center [71, 257] width 40 height 16
type input "5"
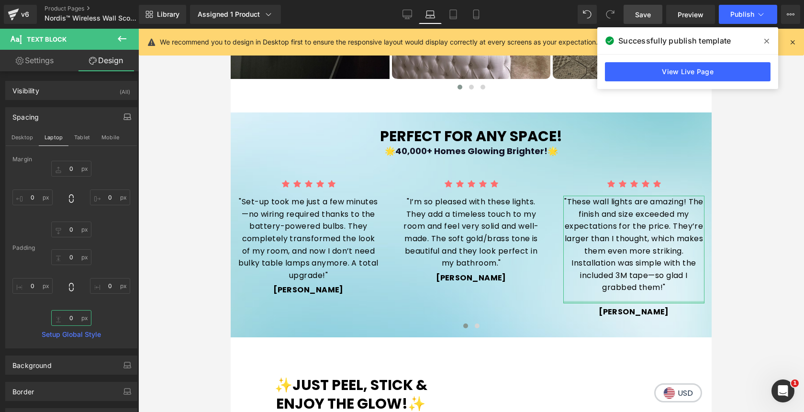
click at [68, 321] on input "text" at bounding box center [71, 318] width 40 height 16
type input "20"
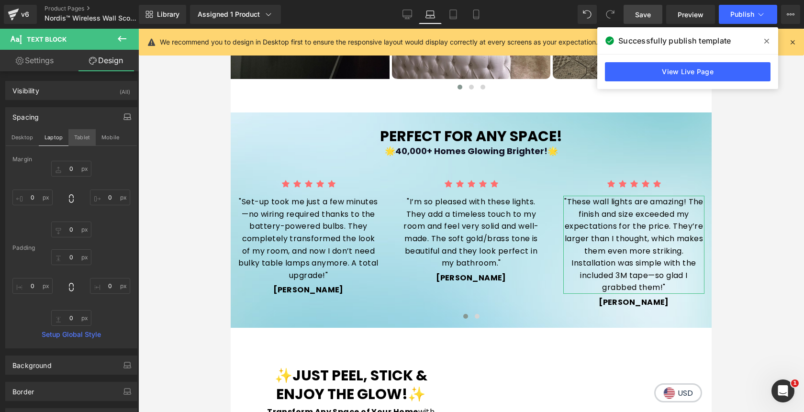
click at [82, 140] on button "Tablet" at bounding box center [81, 137] width 27 height 16
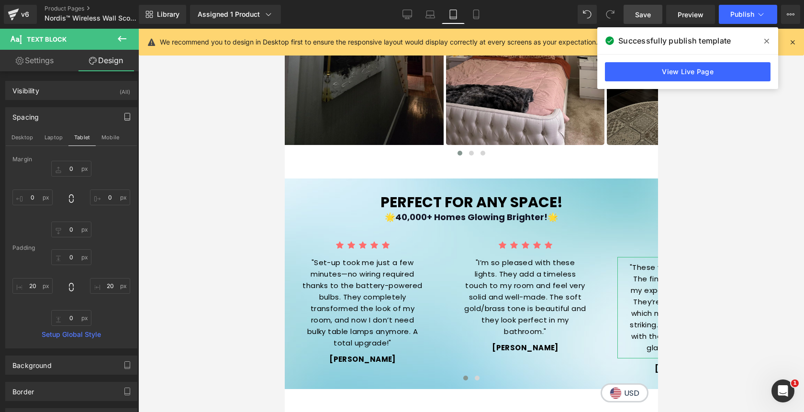
scroll to position [902, 0]
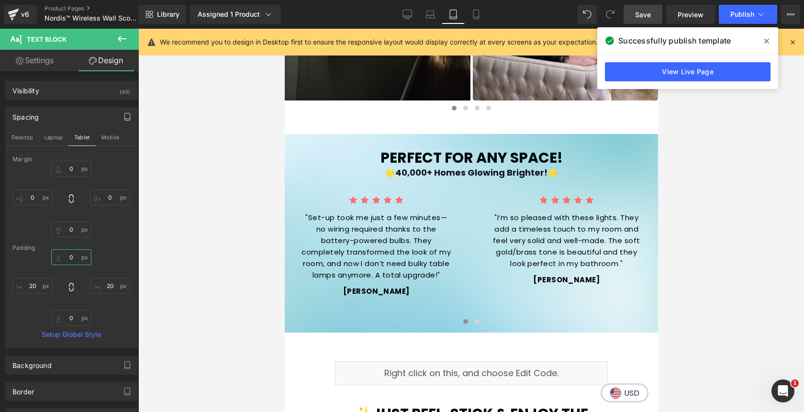
click at [67, 260] on input "text" at bounding box center [71, 257] width 40 height 16
type input "10"
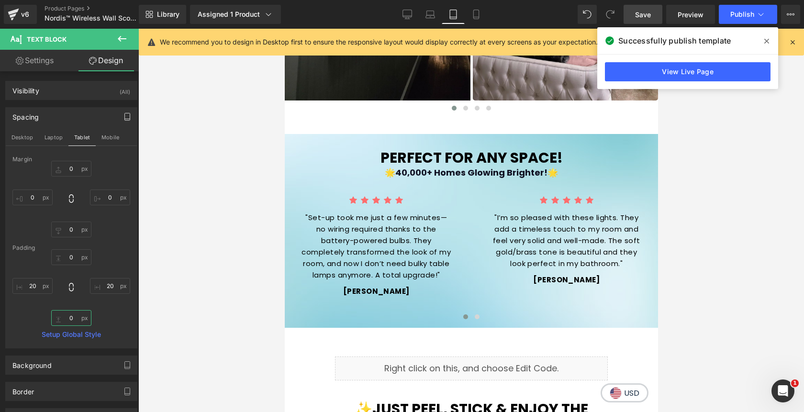
click at [68, 316] on input "text" at bounding box center [71, 318] width 40 height 16
type input "10"
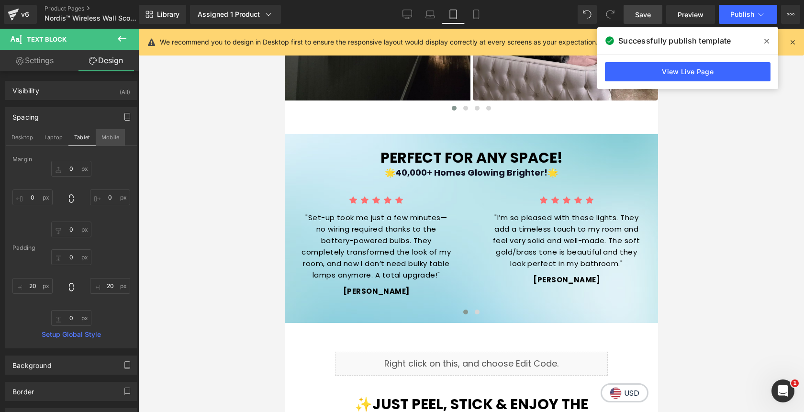
click at [111, 136] on button "Mobile" at bounding box center [110, 137] width 29 height 16
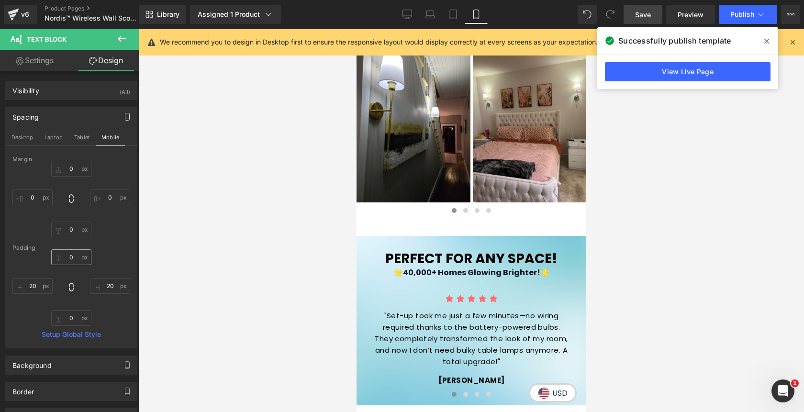
scroll to position [1096, 0]
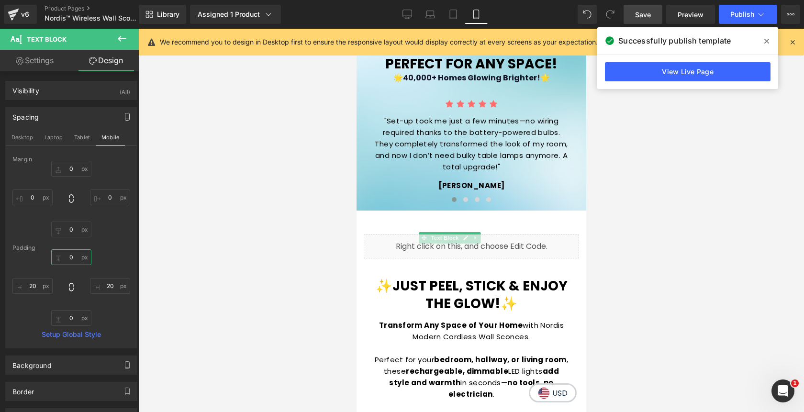
click at [67, 259] on input "text" at bounding box center [71, 257] width 40 height 16
type input "15"
click at [29, 138] on button "Desktop" at bounding box center [22, 137] width 33 height 16
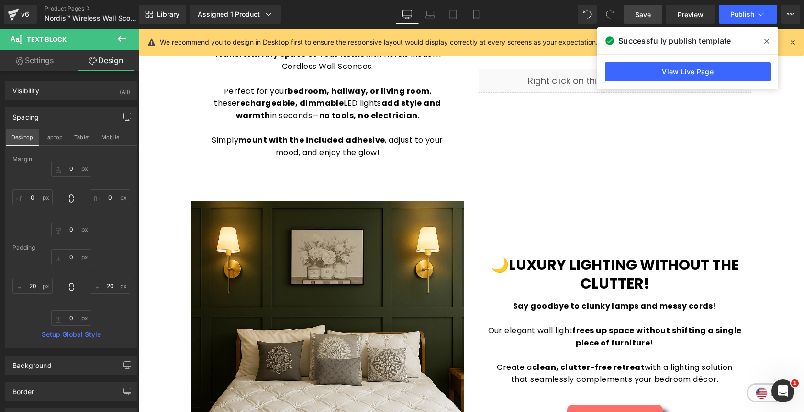
scroll to position [824, 0]
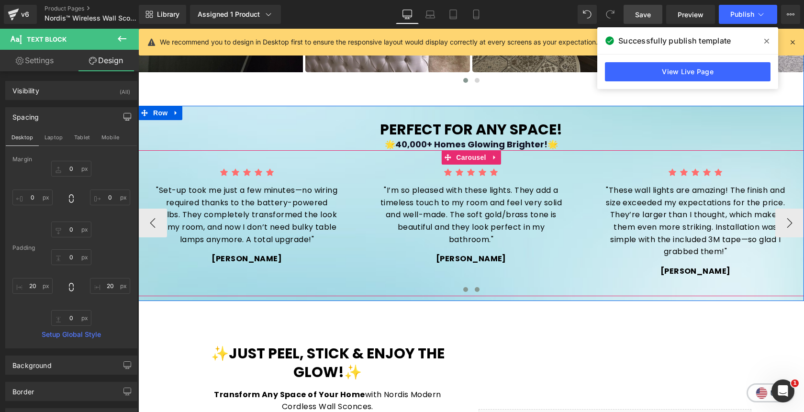
click at [477, 290] on span at bounding box center [477, 289] width 5 height 5
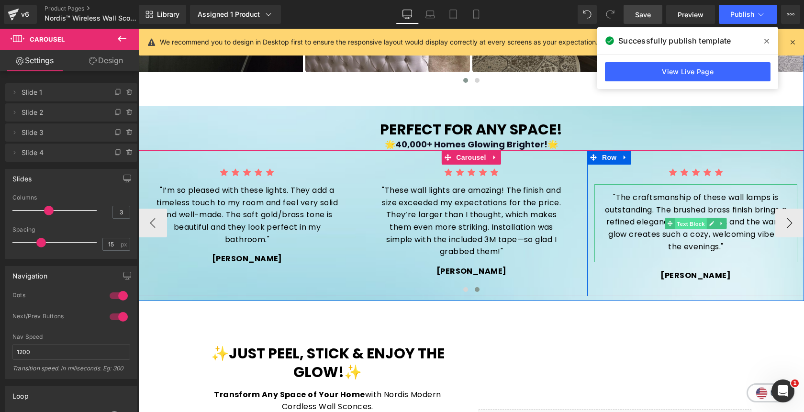
click at [692, 224] on span "Text Block" at bounding box center [691, 223] width 32 height 11
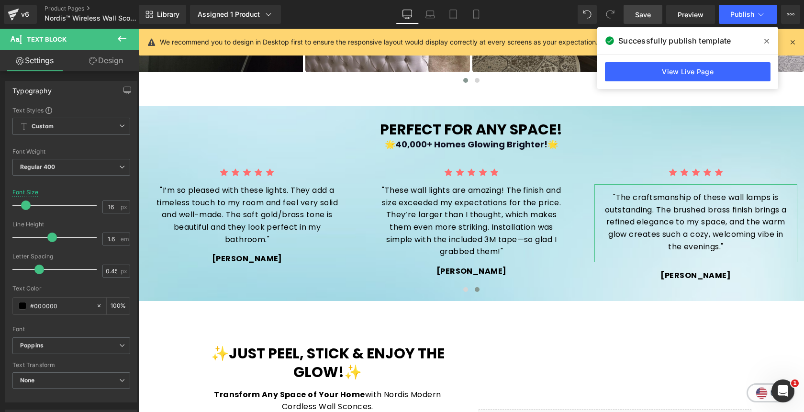
click at [120, 65] on link "Design" at bounding box center [105, 61] width 69 height 22
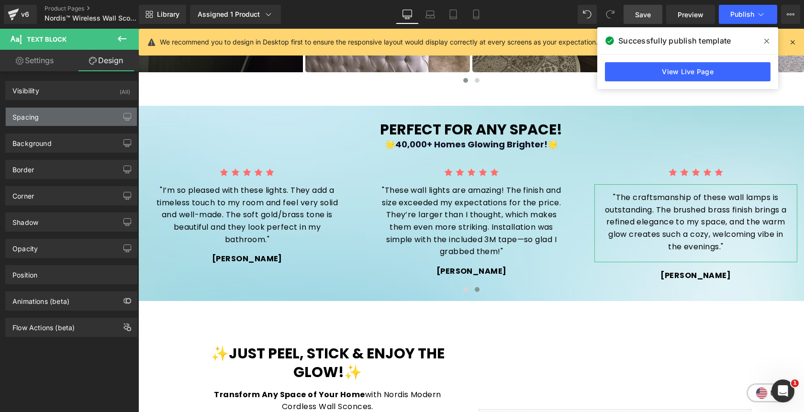
click at [69, 116] on div "Spacing" at bounding box center [71, 117] width 131 height 18
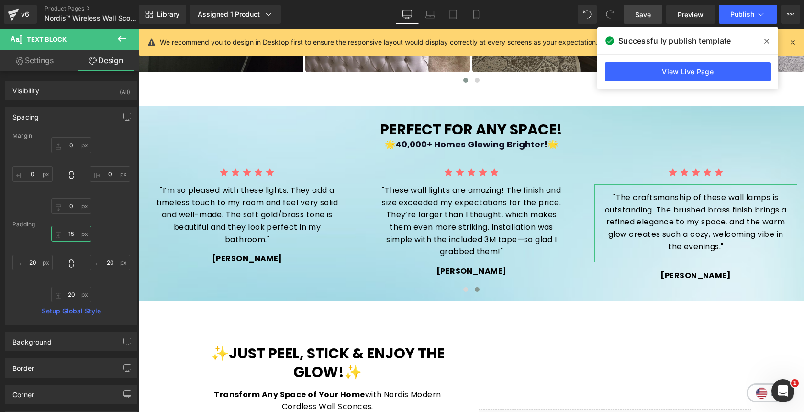
click at [71, 232] on input "15" at bounding box center [71, 234] width 40 height 16
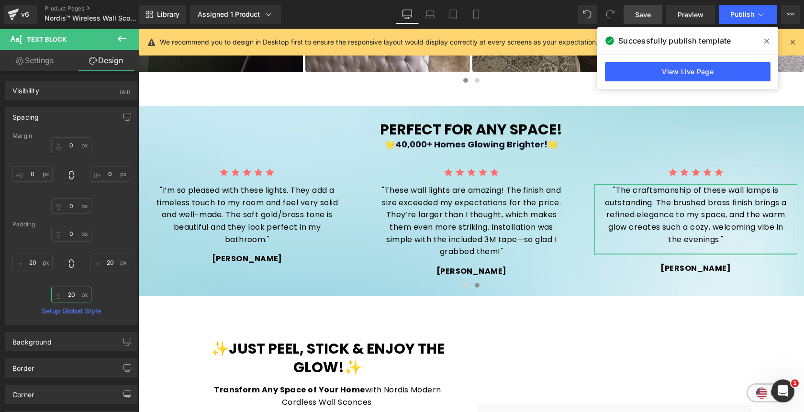
click at [70, 293] on input "20" at bounding box center [71, 295] width 40 height 16
click at [125, 118] on icon "button" at bounding box center [127, 118] width 7 height 0
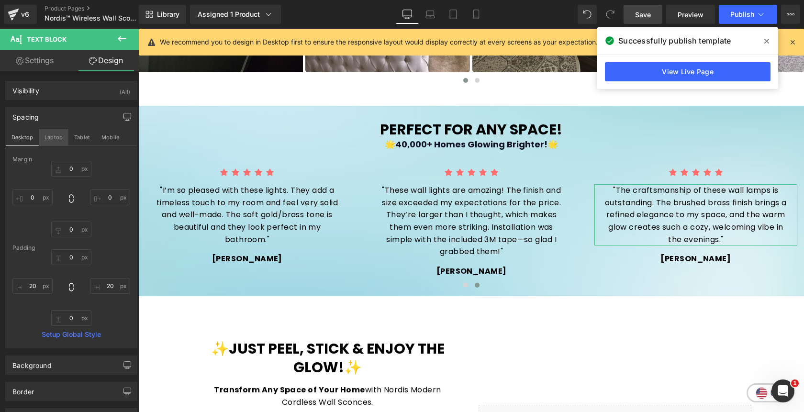
click at [50, 141] on button "Laptop" at bounding box center [54, 137] width 30 height 16
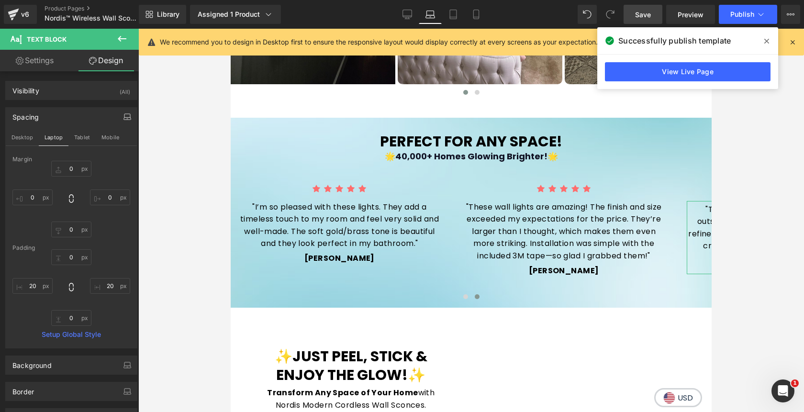
scroll to position [822, 0]
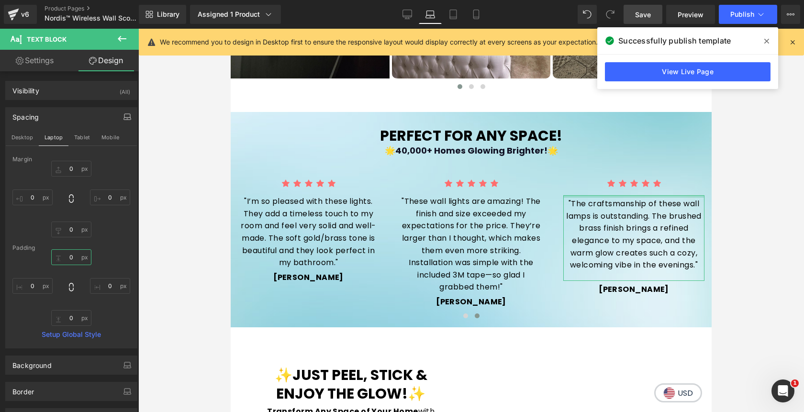
click at [67, 260] on input "text" at bounding box center [71, 257] width 40 height 16
type input "5"
click at [75, 315] on input "text" at bounding box center [71, 318] width 40 height 16
type input "20"
click at [79, 133] on button "Tablet" at bounding box center [81, 137] width 27 height 16
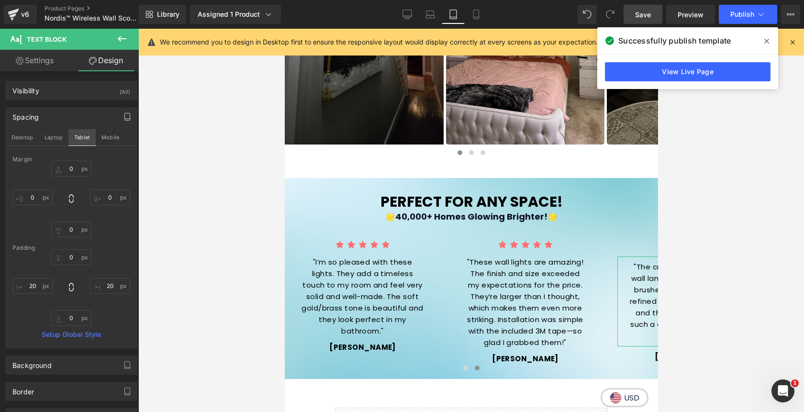
scroll to position [902, 0]
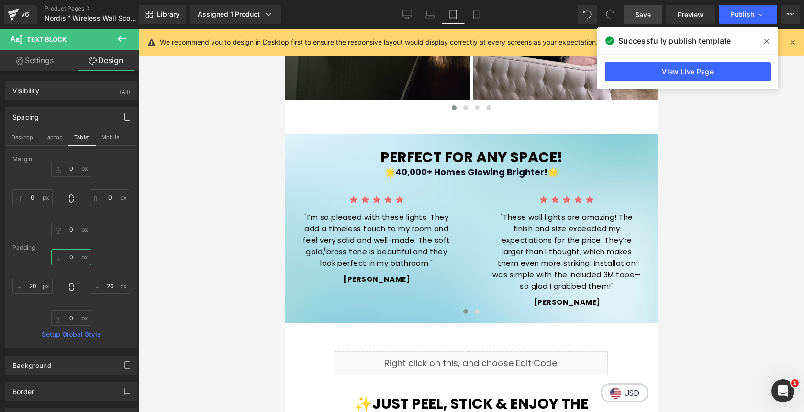
click at [63, 255] on input "text" at bounding box center [71, 257] width 40 height 16
type input "10"
click at [72, 317] on input "text" at bounding box center [71, 318] width 40 height 16
type input "10"
click at [104, 136] on button "Mobile" at bounding box center [110, 137] width 29 height 16
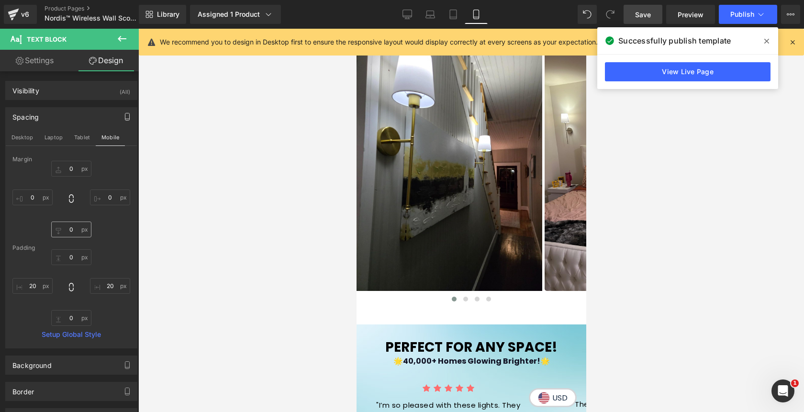
scroll to position [1097, 0]
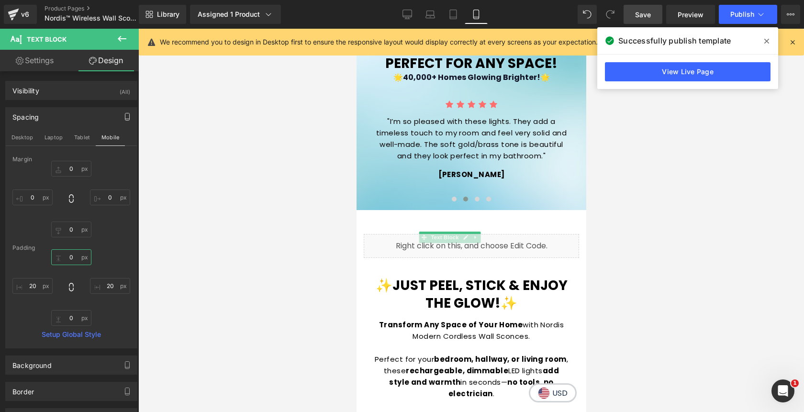
click at [67, 258] on input "text" at bounding box center [71, 257] width 40 height 16
type input "15"
click at [88, 134] on button "Tablet" at bounding box center [81, 137] width 27 height 16
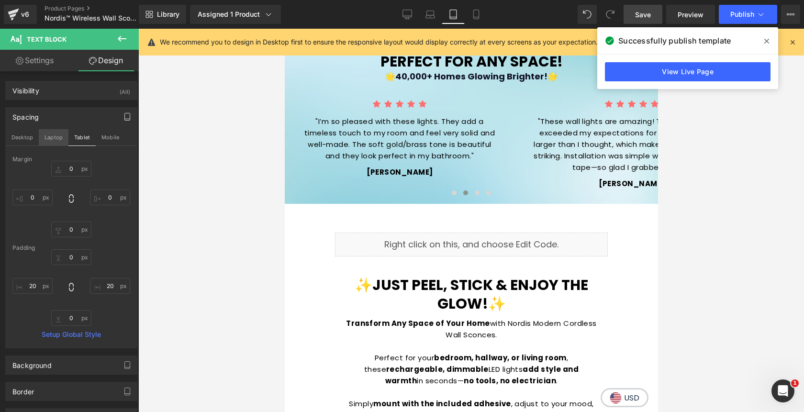
click at [56, 135] on button "Laptop" at bounding box center [54, 137] width 30 height 16
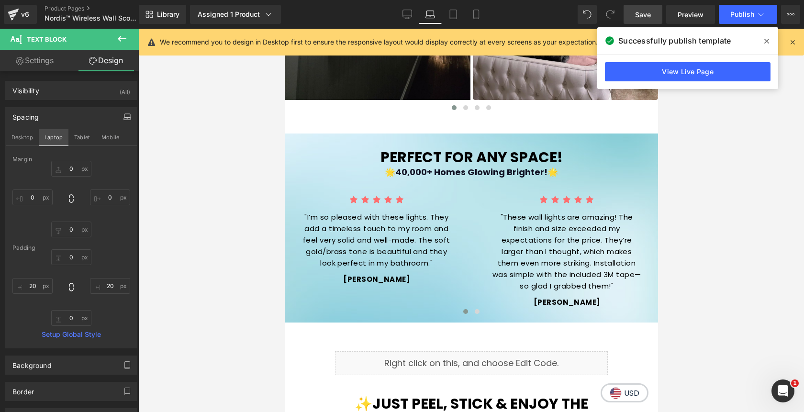
scroll to position [822, 0]
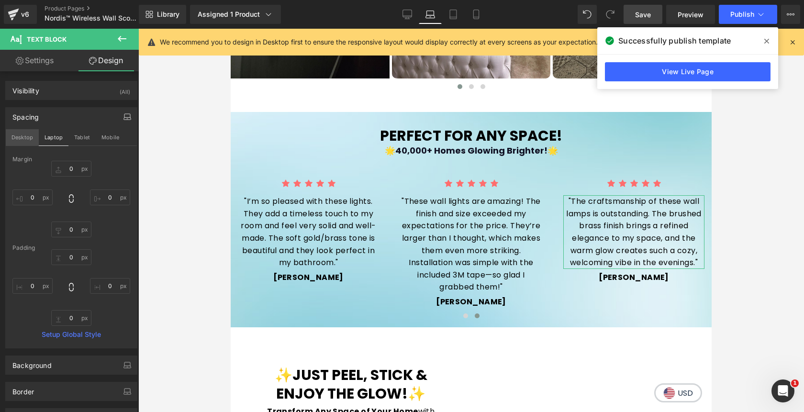
click at [34, 138] on button "Desktop" at bounding box center [22, 137] width 33 height 16
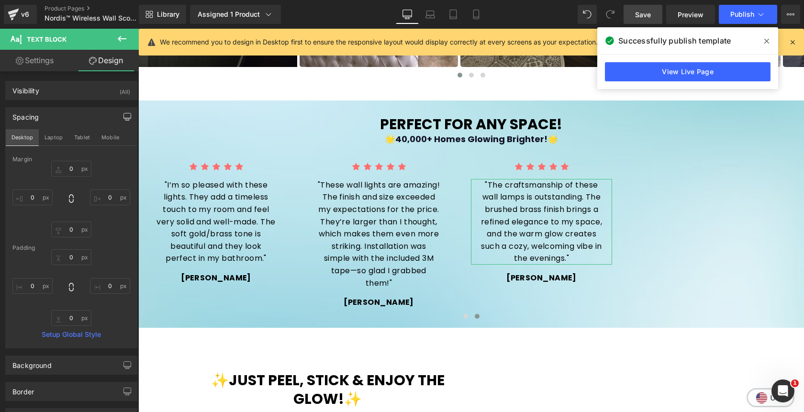
scroll to position [824, 0]
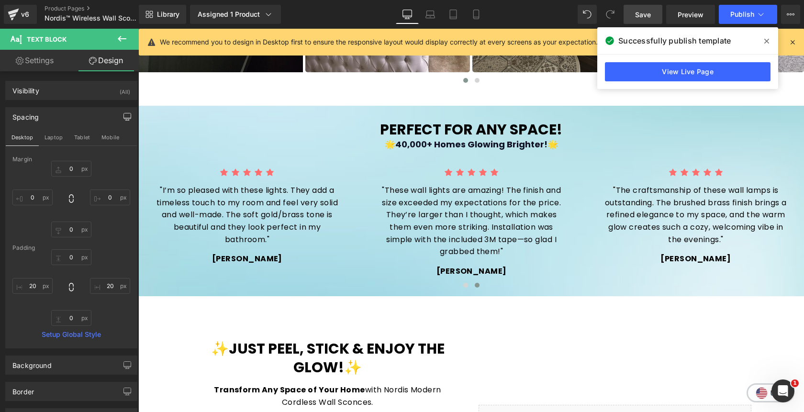
click at [768, 39] on icon at bounding box center [767, 41] width 5 height 5
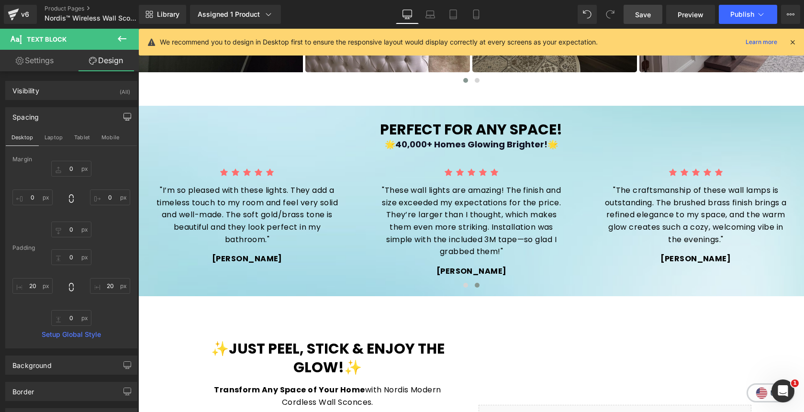
click at [645, 15] on span "Save" at bounding box center [643, 15] width 16 height 10
click at [739, 19] on button "Publish" at bounding box center [748, 14] width 58 height 19
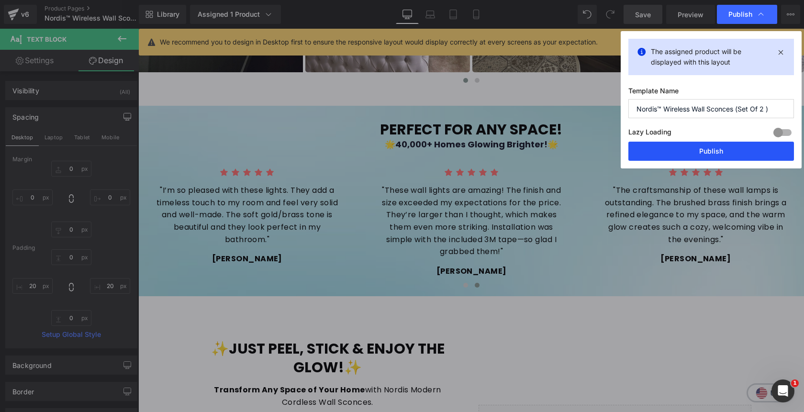
click at [720, 149] on button "Publish" at bounding box center [712, 151] width 166 height 19
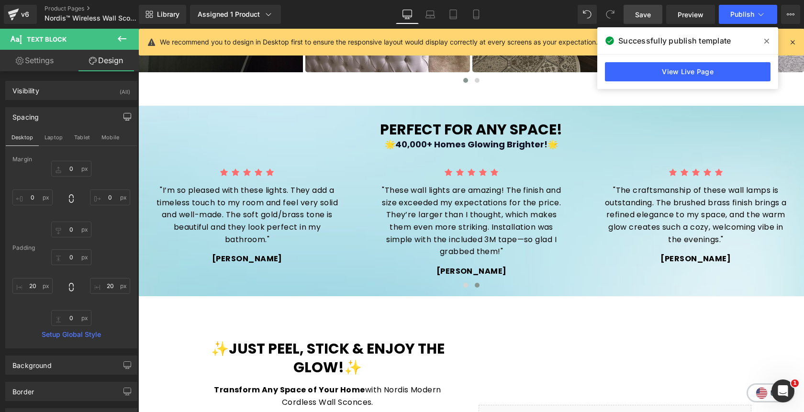
click at [766, 41] on icon at bounding box center [767, 41] width 5 height 5
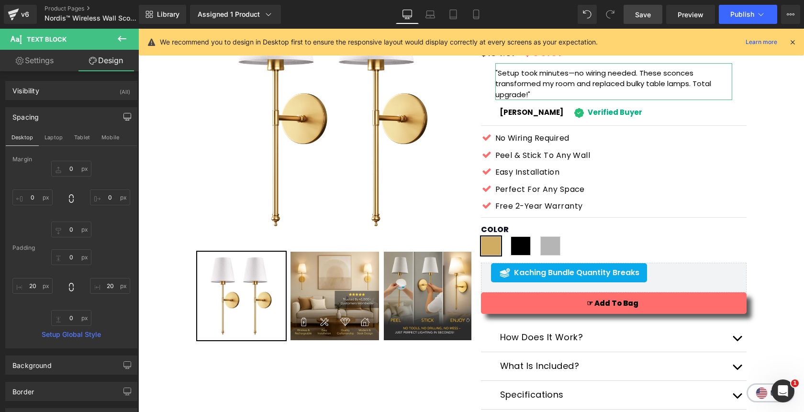
scroll to position [0, 0]
